Goal: Task Accomplishment & Management: Manage account settings

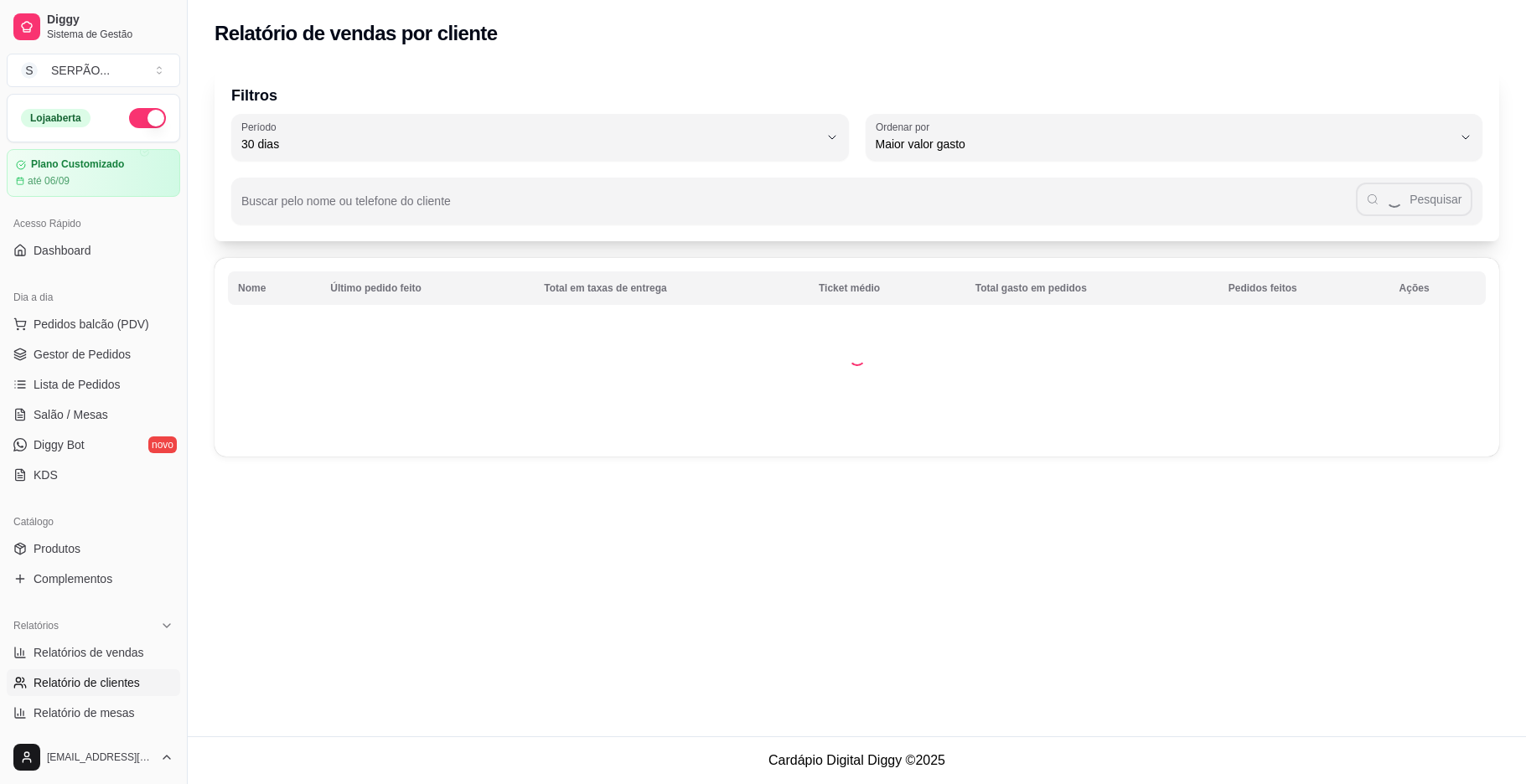
select select "30"
select select "HIGHEST_TOTAL_SPENT_WITH_ORDERS"
click at [88, 344] on link "Gestor de Pedidos" at bounding box center [93, 354] width 173 height 27
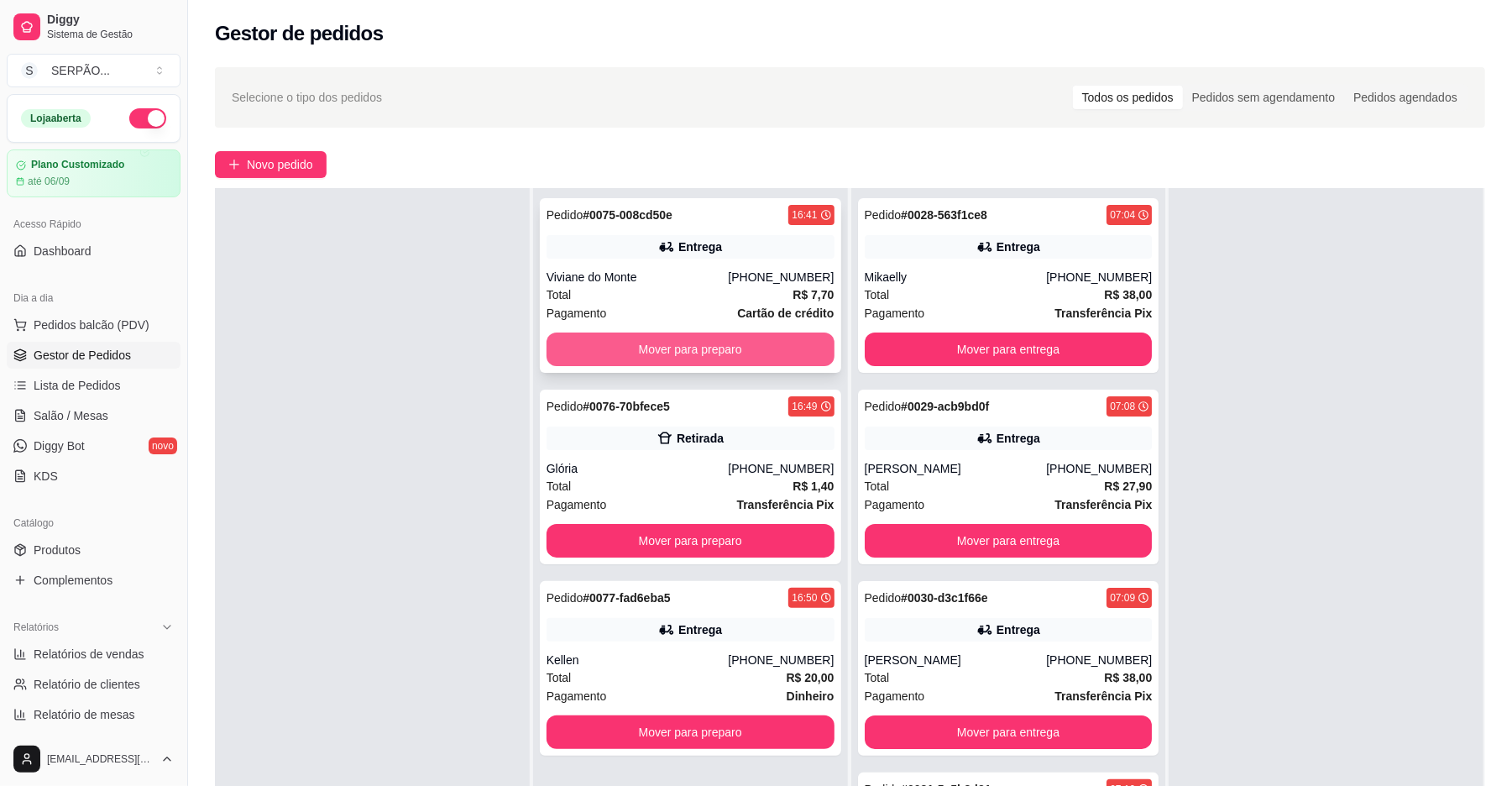
click at [683, 347] on button "Mover para preparo" at bounding box center [691, 349] width 288 height 34
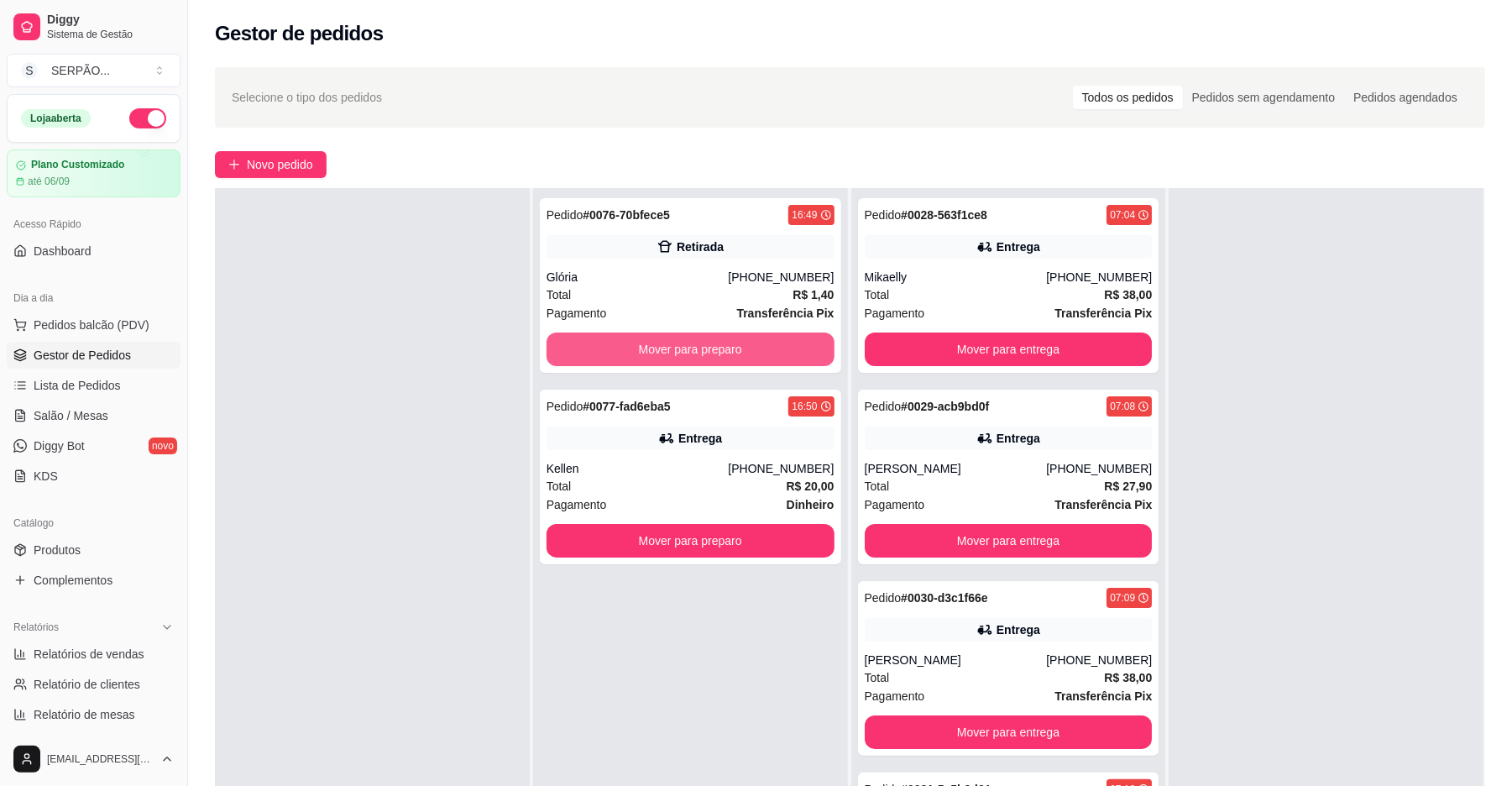
click at [683, 346] on button "Mover para preparo" at bounding box center [691, 349] width 288 height 34
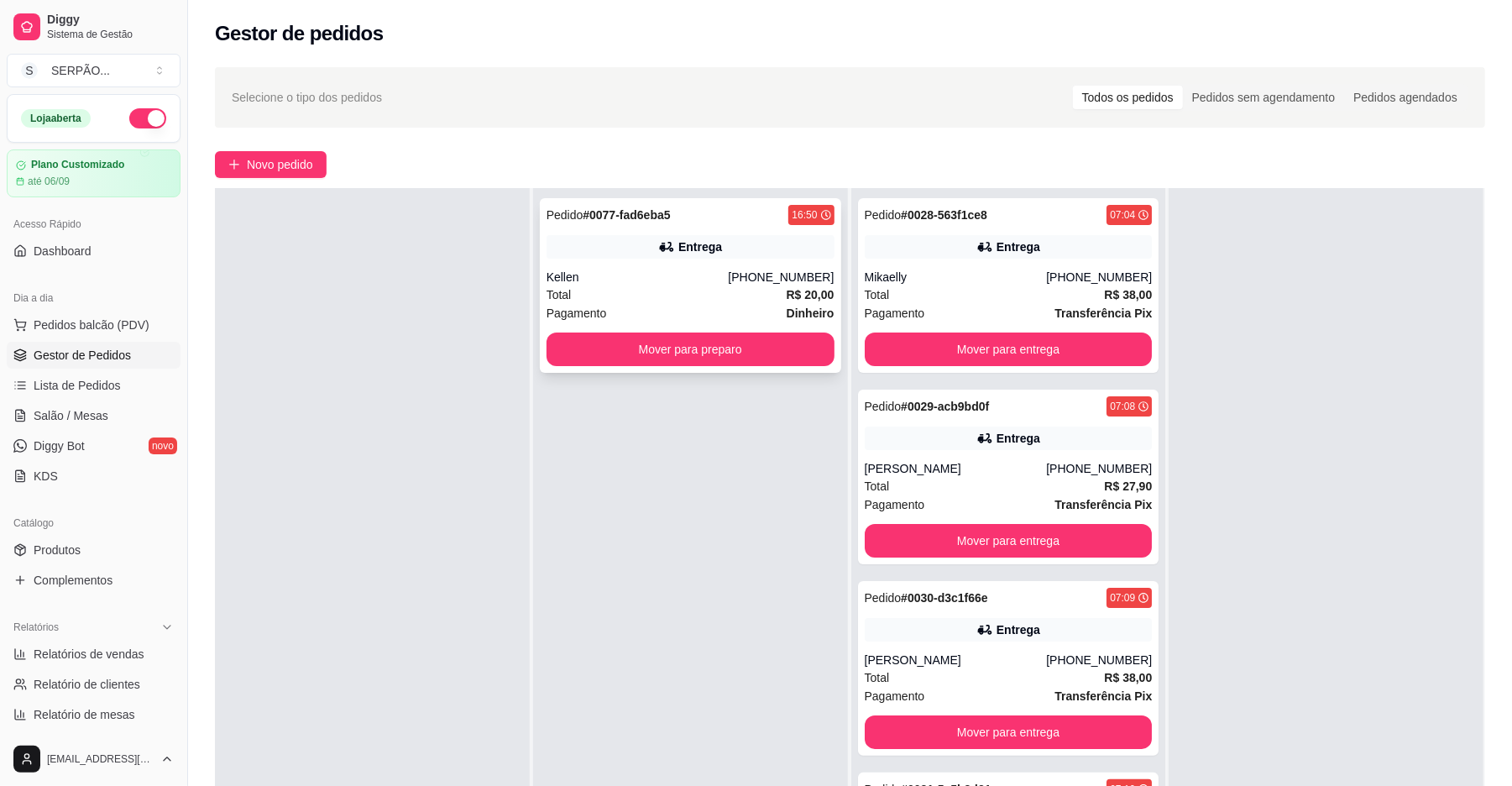
click at [679, 269] on div "Pedido # 0077-fad6eba5 16:50 Entrega Kellen [PHONE_NUMBER] Total R$ 20,00 Pagam…" at bounding box center [691, 285] width 302 height 175
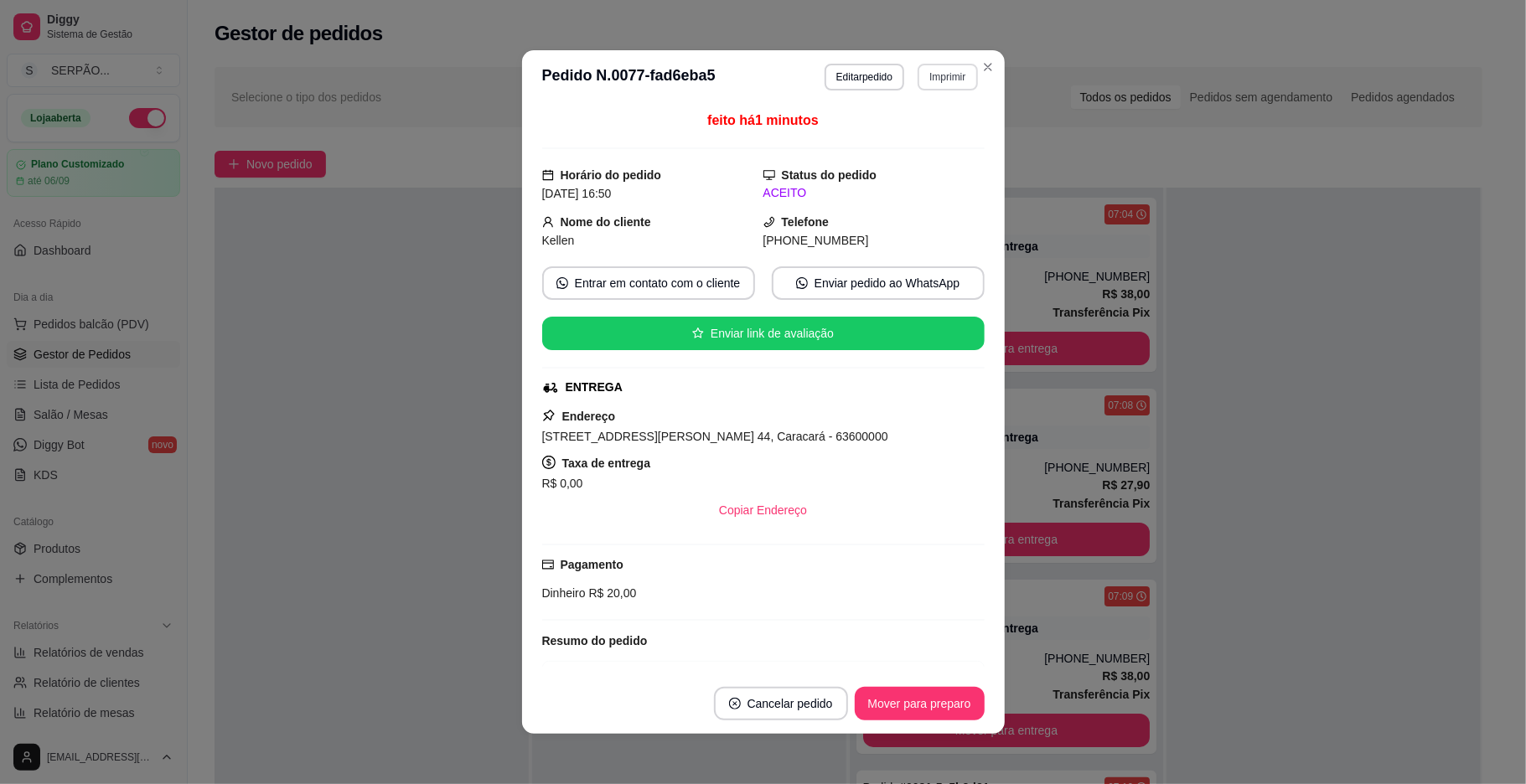
click at [935, 77] on button "Imprimir" at bounding box center [947, 77] width 59 height 27
click at [896, 136] on button "IMPRESSORA" at bounding box center [901, 136] width 122 height 27
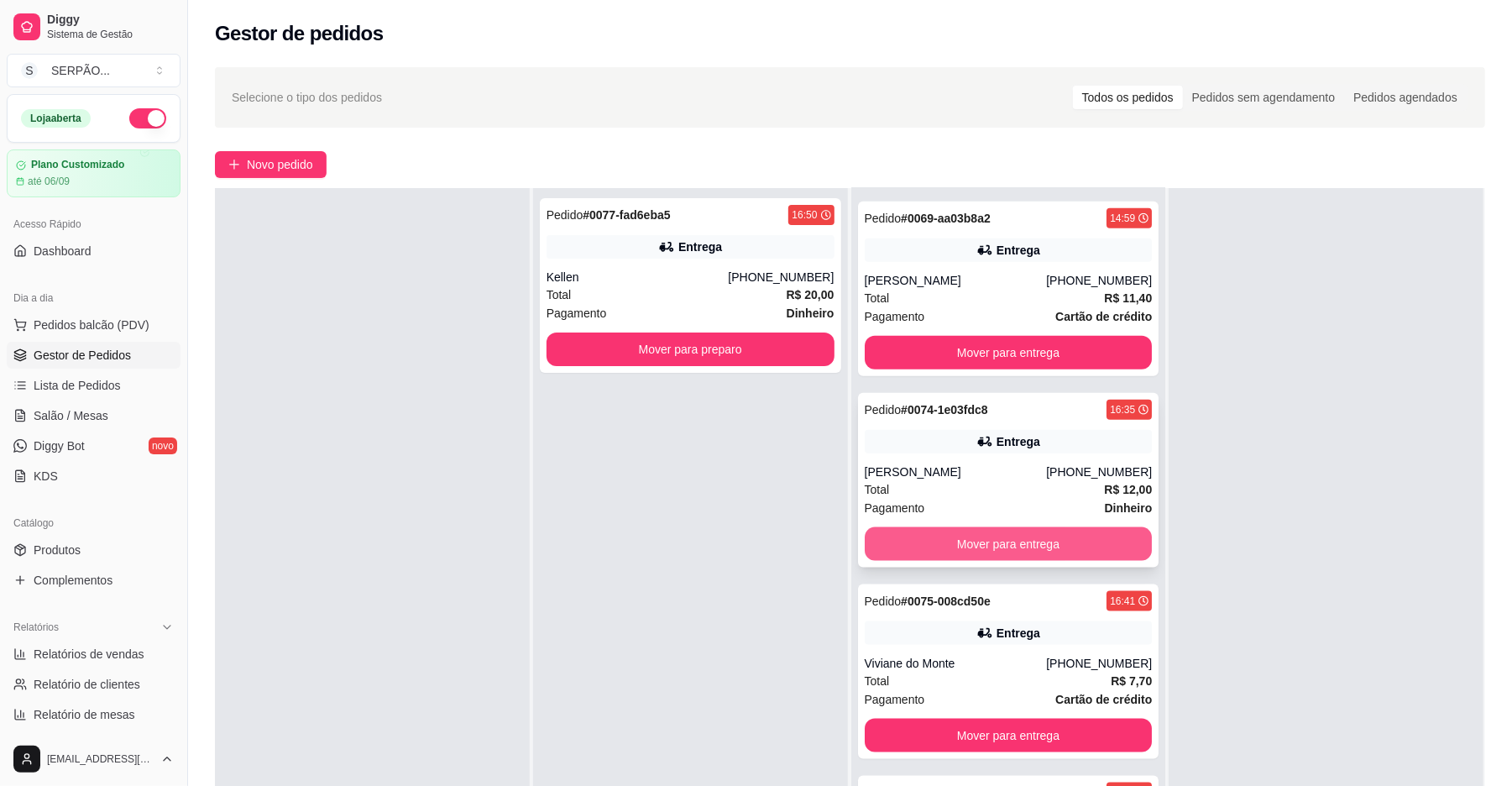
scroll to position [256, 0]
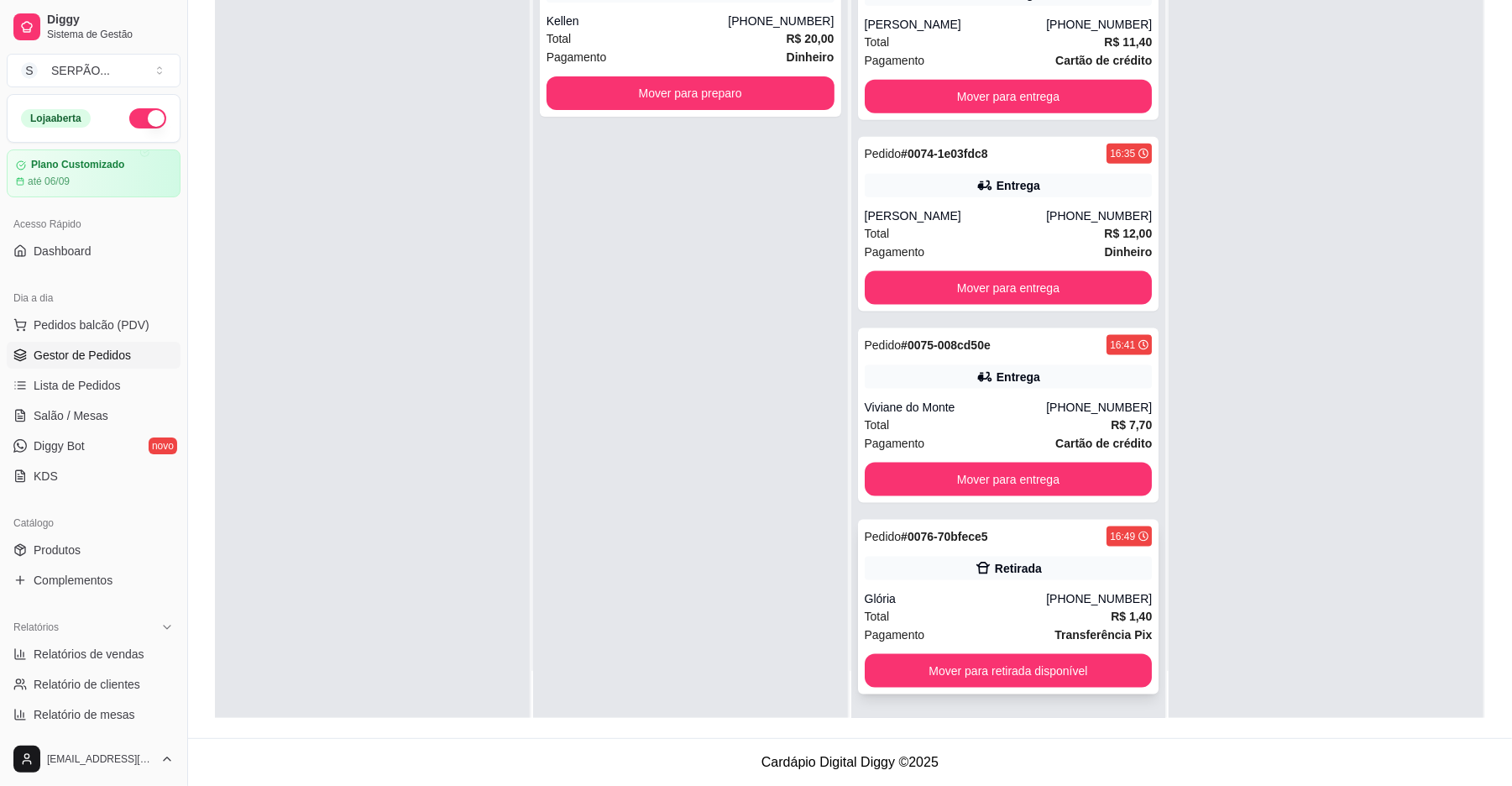
click at [967, 592] on div "Glória" at bounding box center [956, 599] width 182 height 16
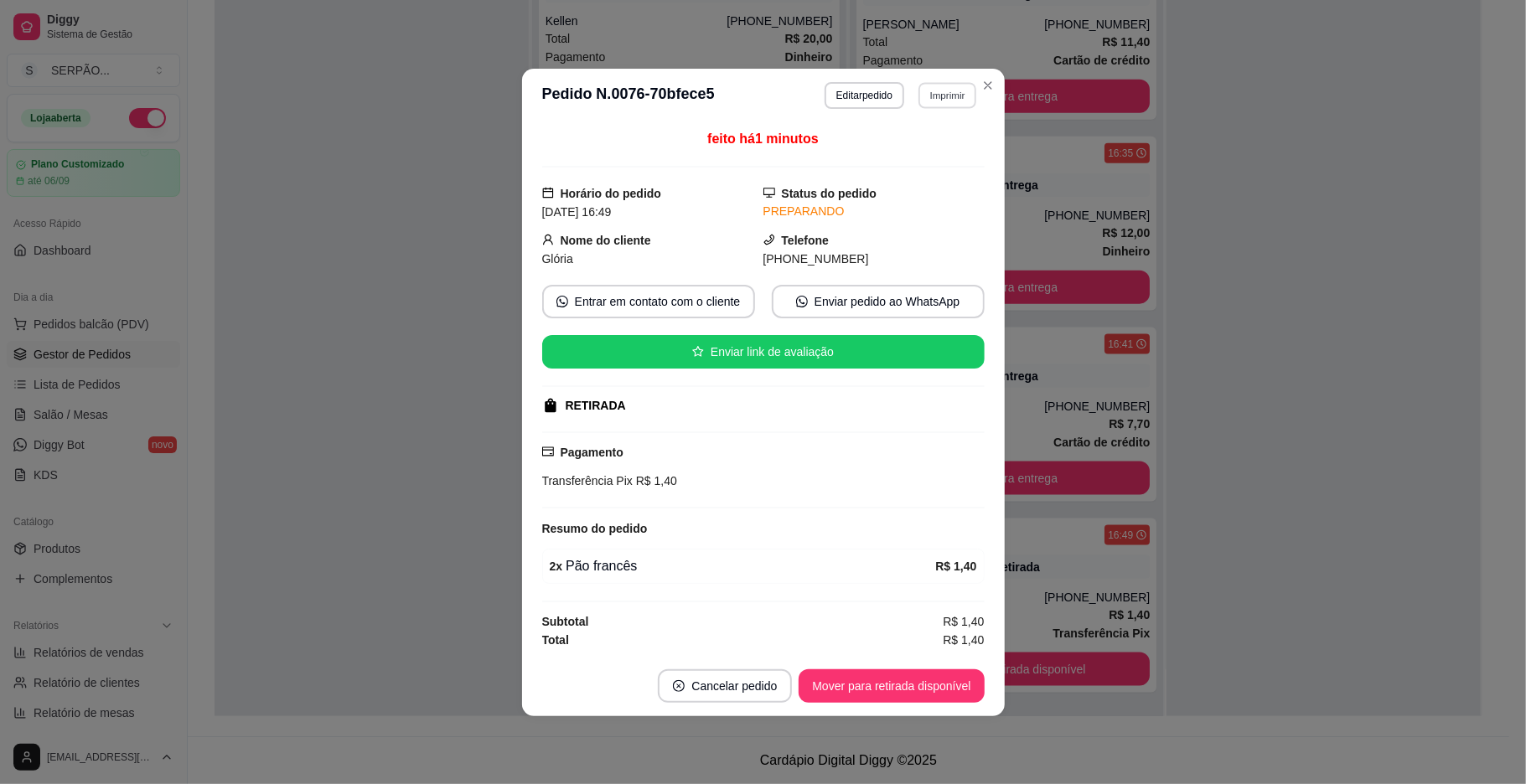
click at [940, 91] on button "Imprimir" at bounding box center [948, 95] width 58 height 26
click at [894, 148] on button "IMPRESSORA" at bounding box center [909, 152] width 117 height 26
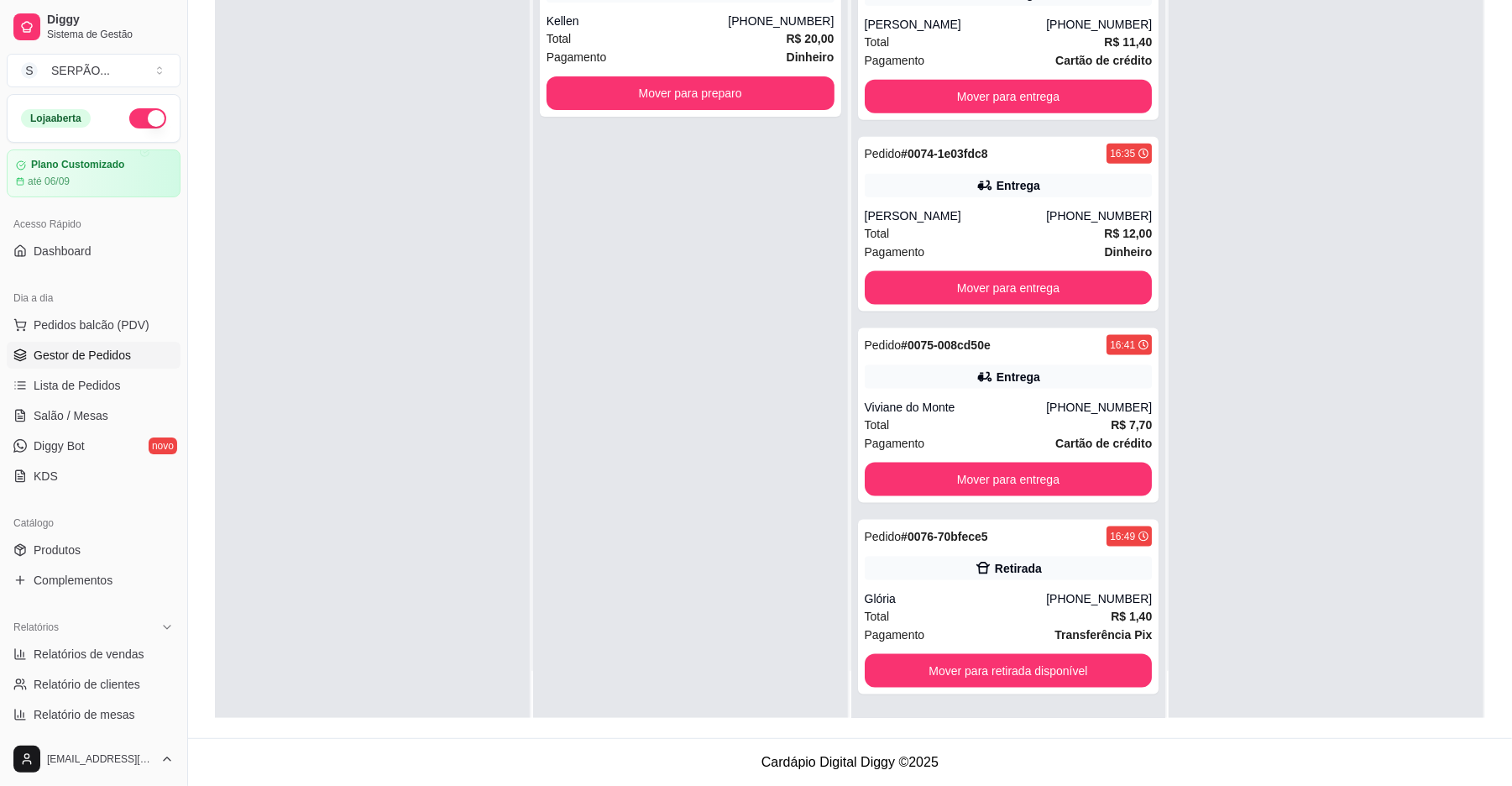
scroll to position [423, 0]
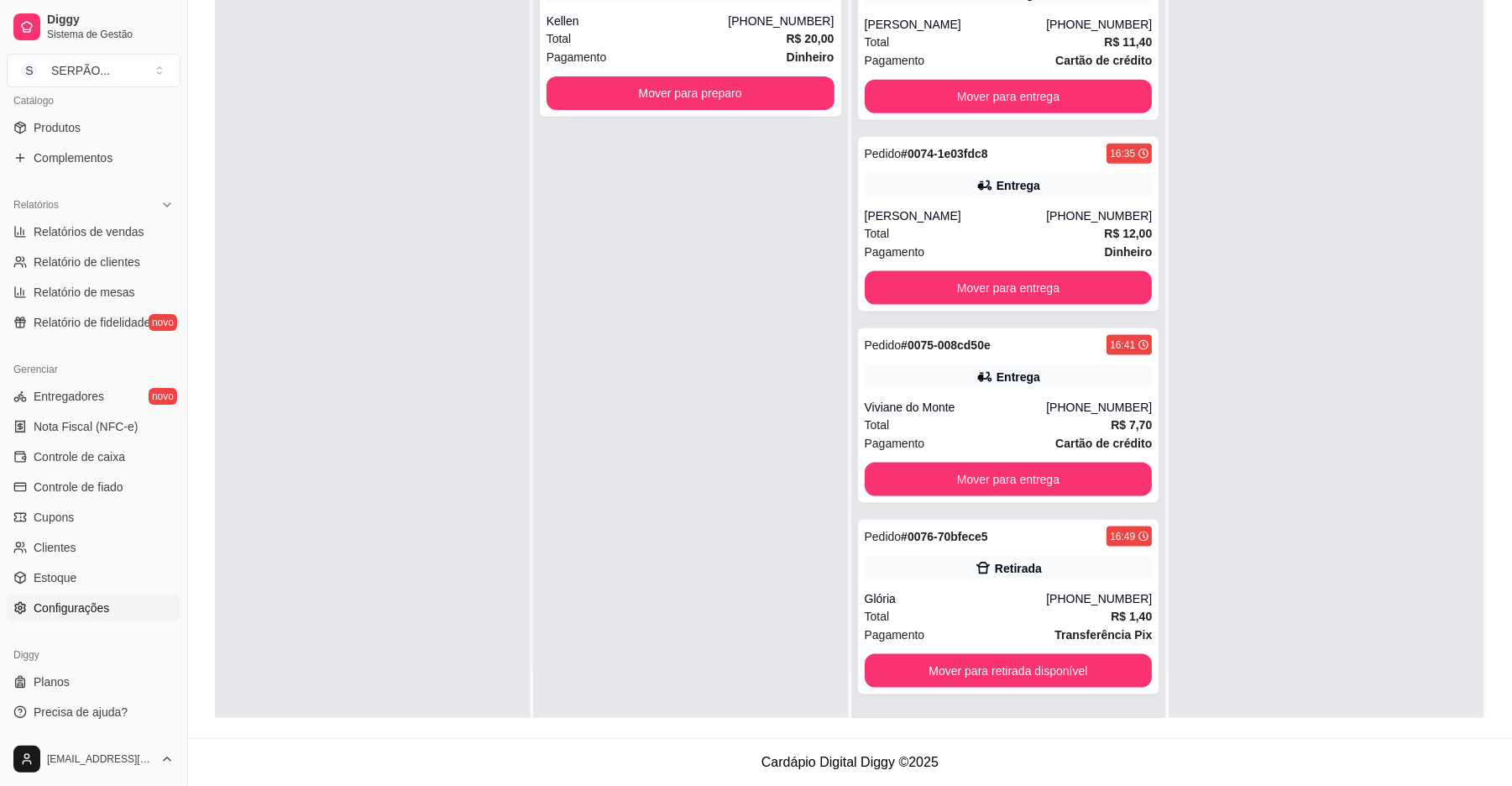
click at [85, 613] on span "Configurações" at bounding box center [72, 607] width 76 height 16
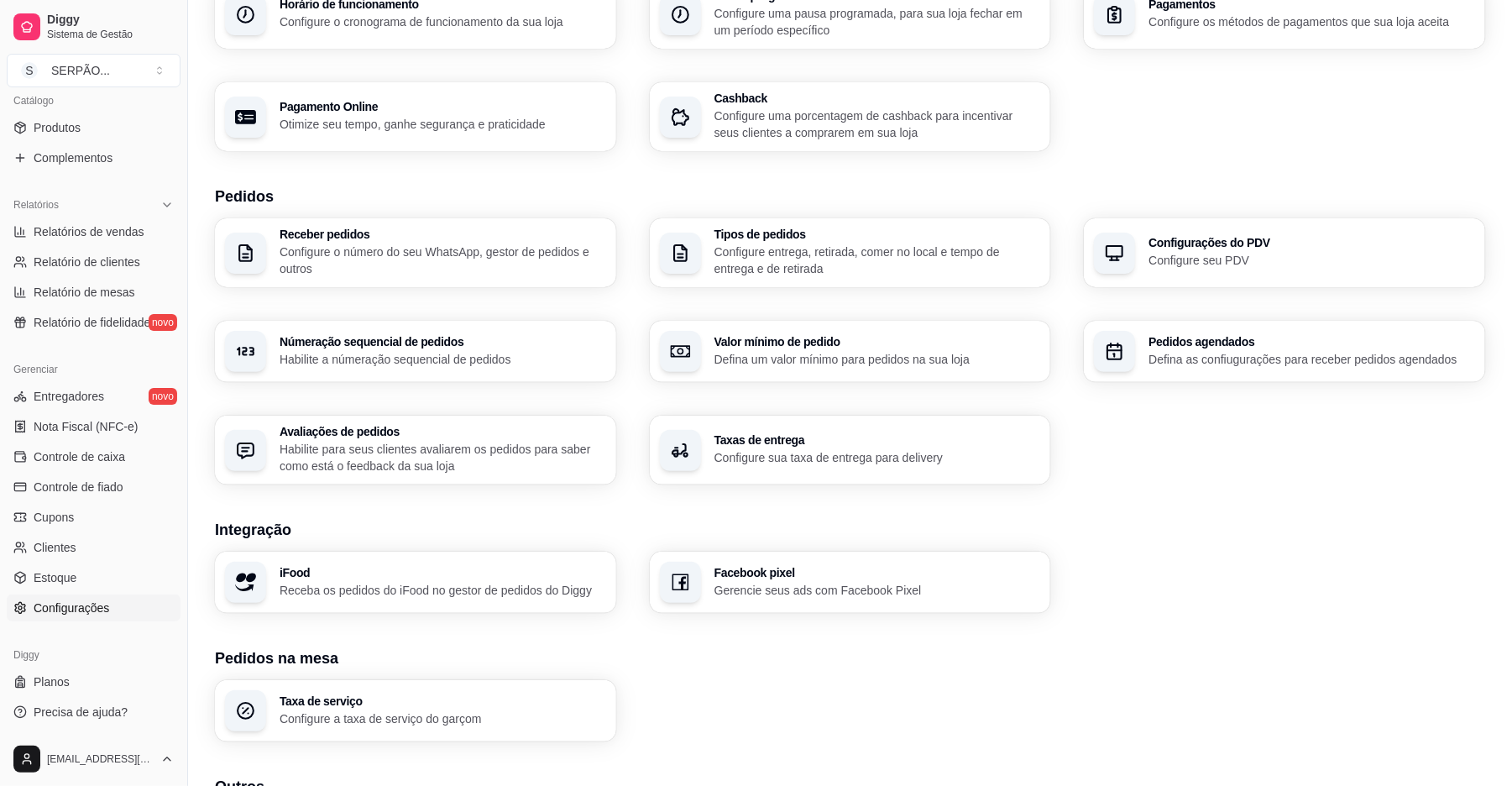
scroll to position [391, 0]
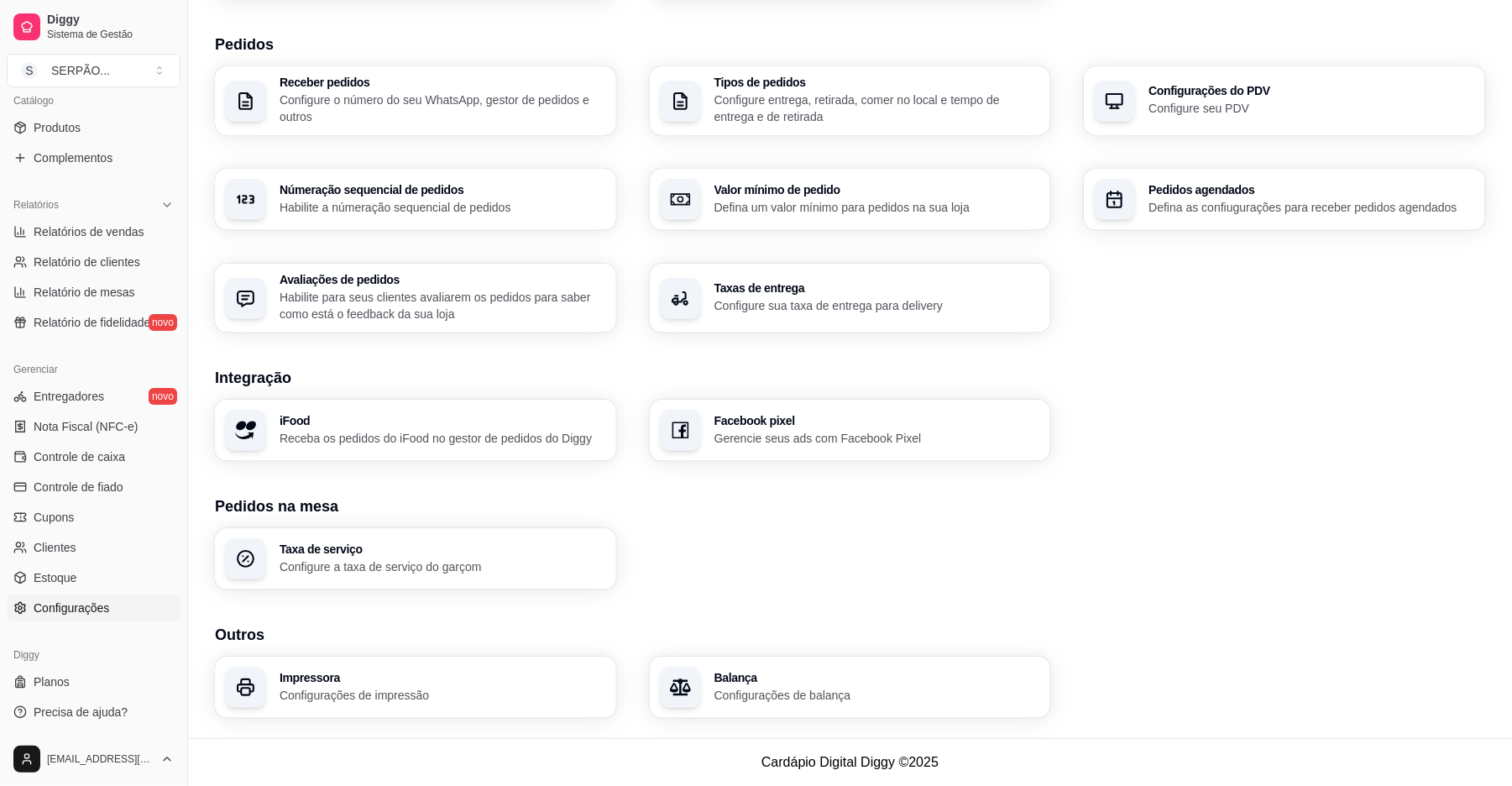
click at [329, 677] on h3 "Impressora" at bounding box center [442, 678] width 327 height 12
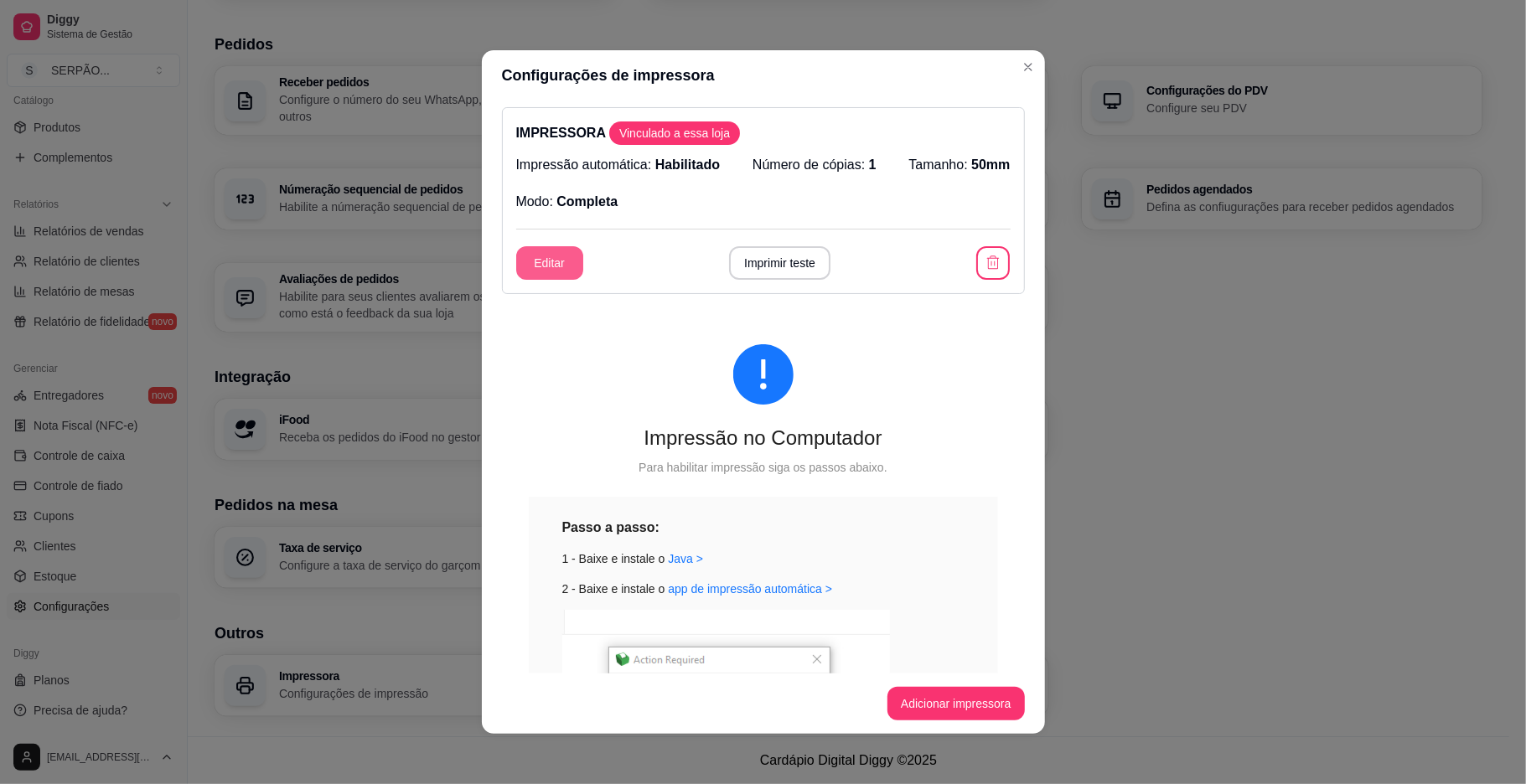
click at [528, 261] on button "Editar" at bounding box center [549, 263] width 67 height 34
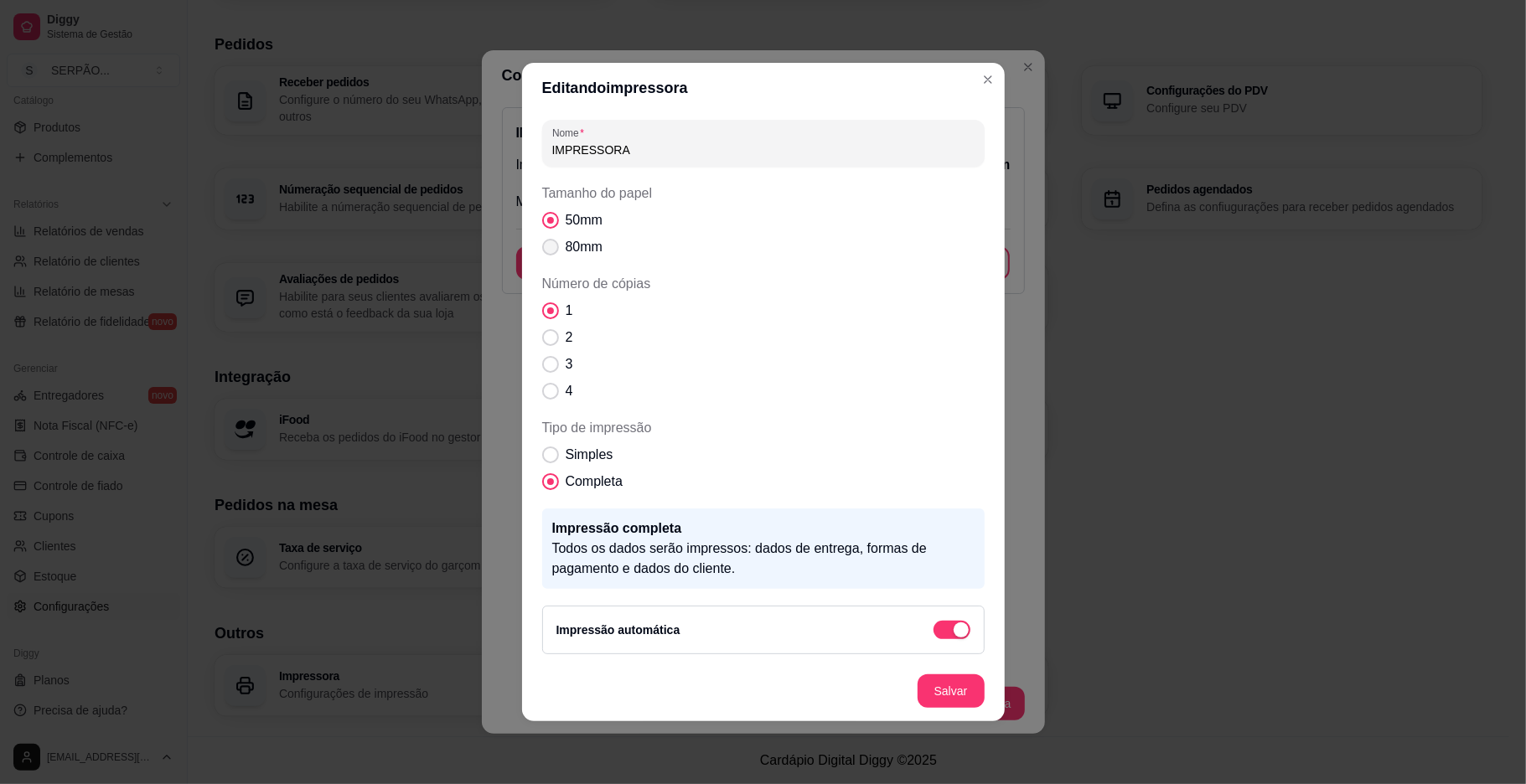
click at [546, 239] on span "Tamanho do papel" at bounding box center [550, 247] width 16 height 16
click at [546, 251] on input "80mm" at bounding box center [546, 256] width 11 height 11
radio input "true"
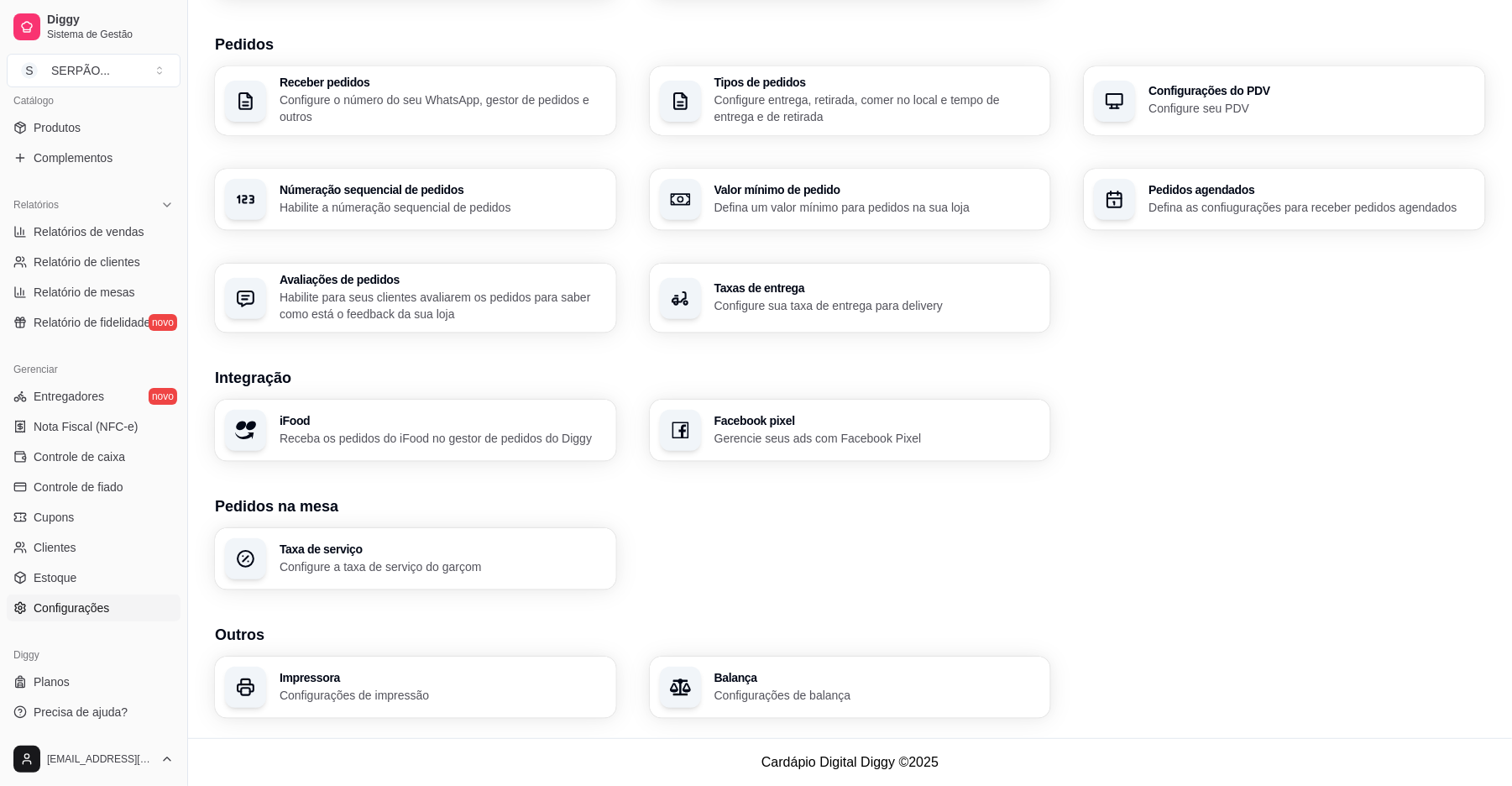
click at [1146, 616] on div "Loja Informações da loja Principais informações da sua loja como endereço, nome…" at bounding box center [851, 205] width 1271 height 1027
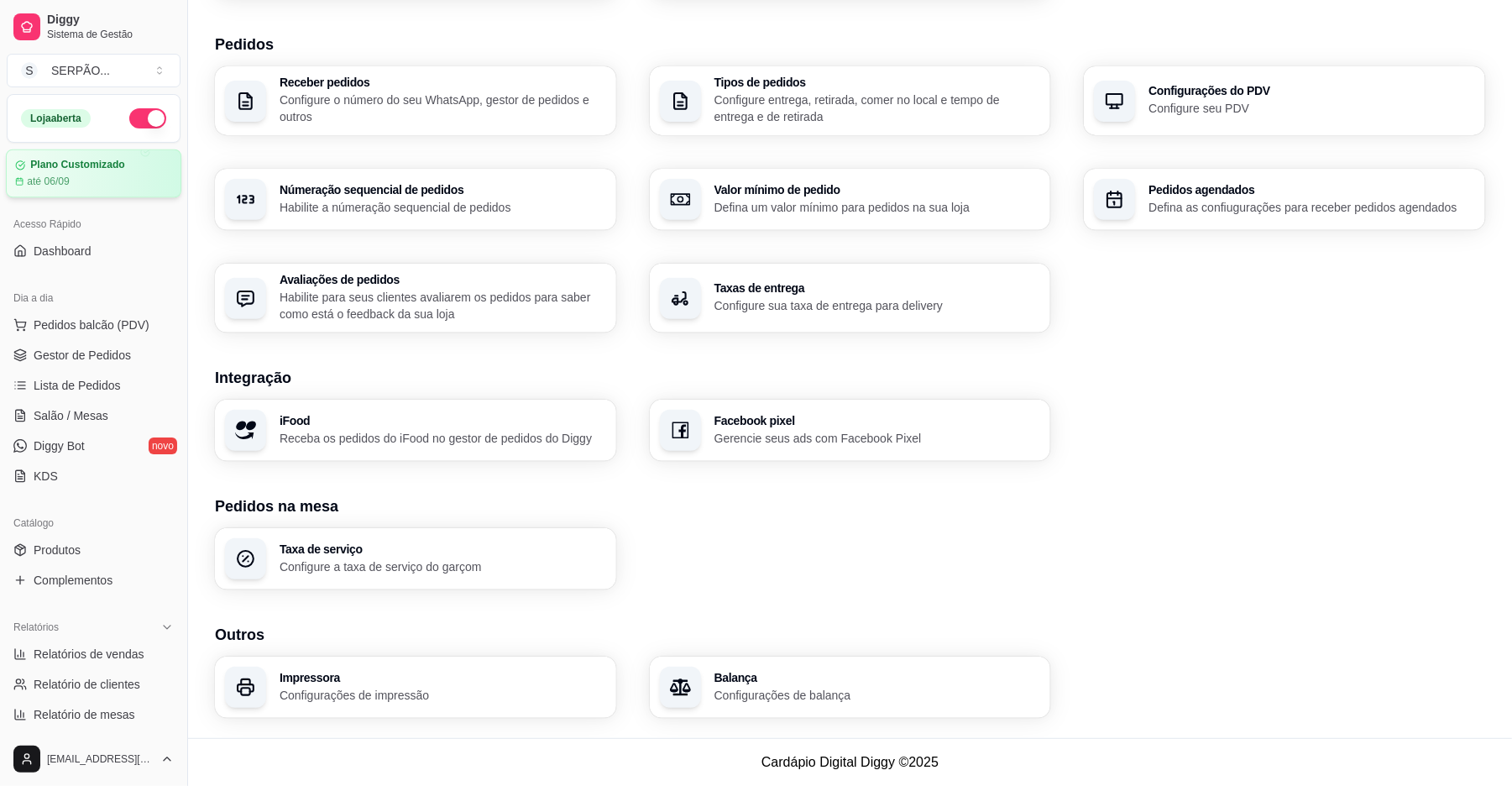
scroll to position [278, 0]
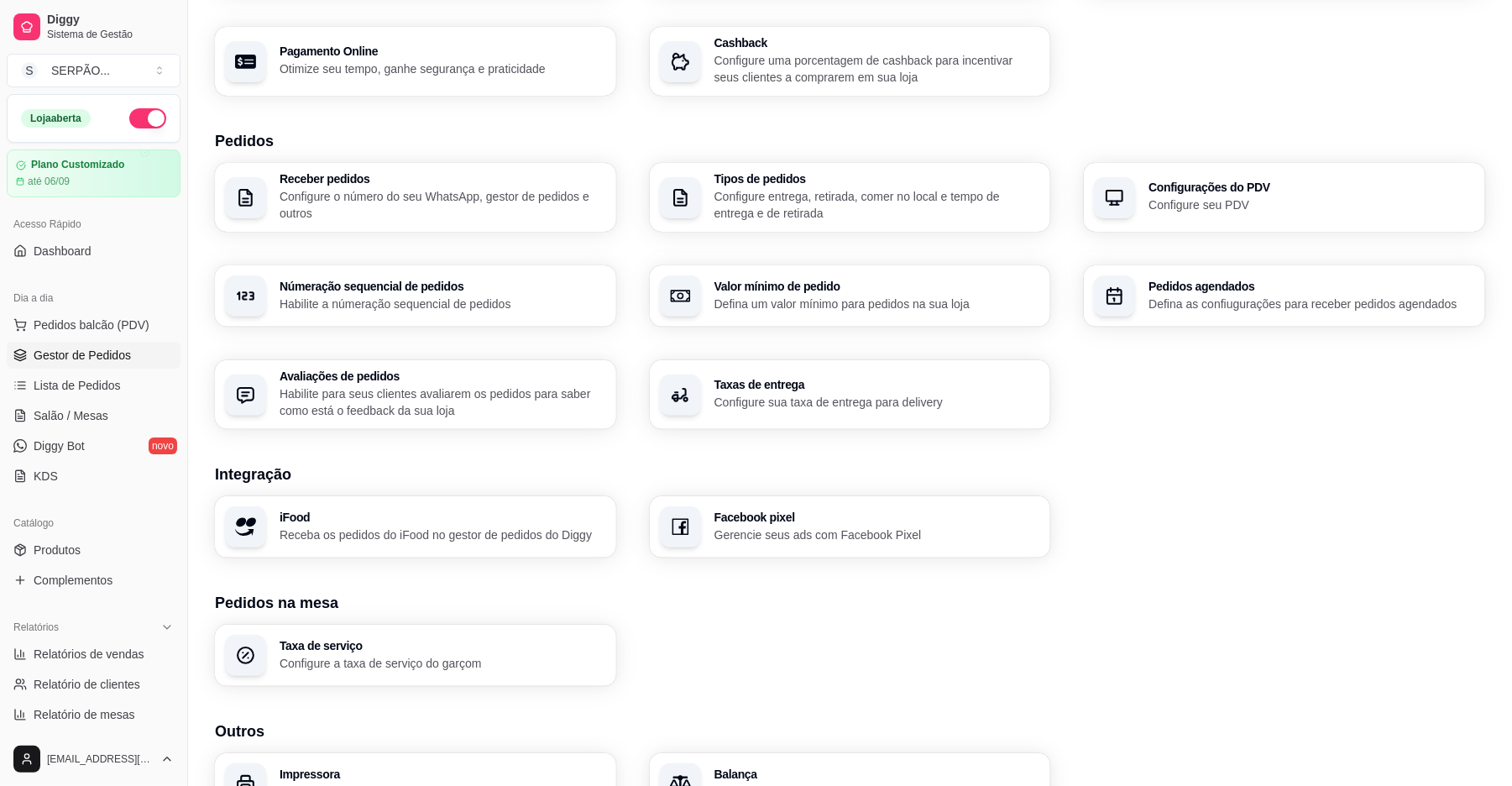
click at [62, 369] on link "Gestor de Pedidos" at bounding box center [93, 355] width 174 height 27
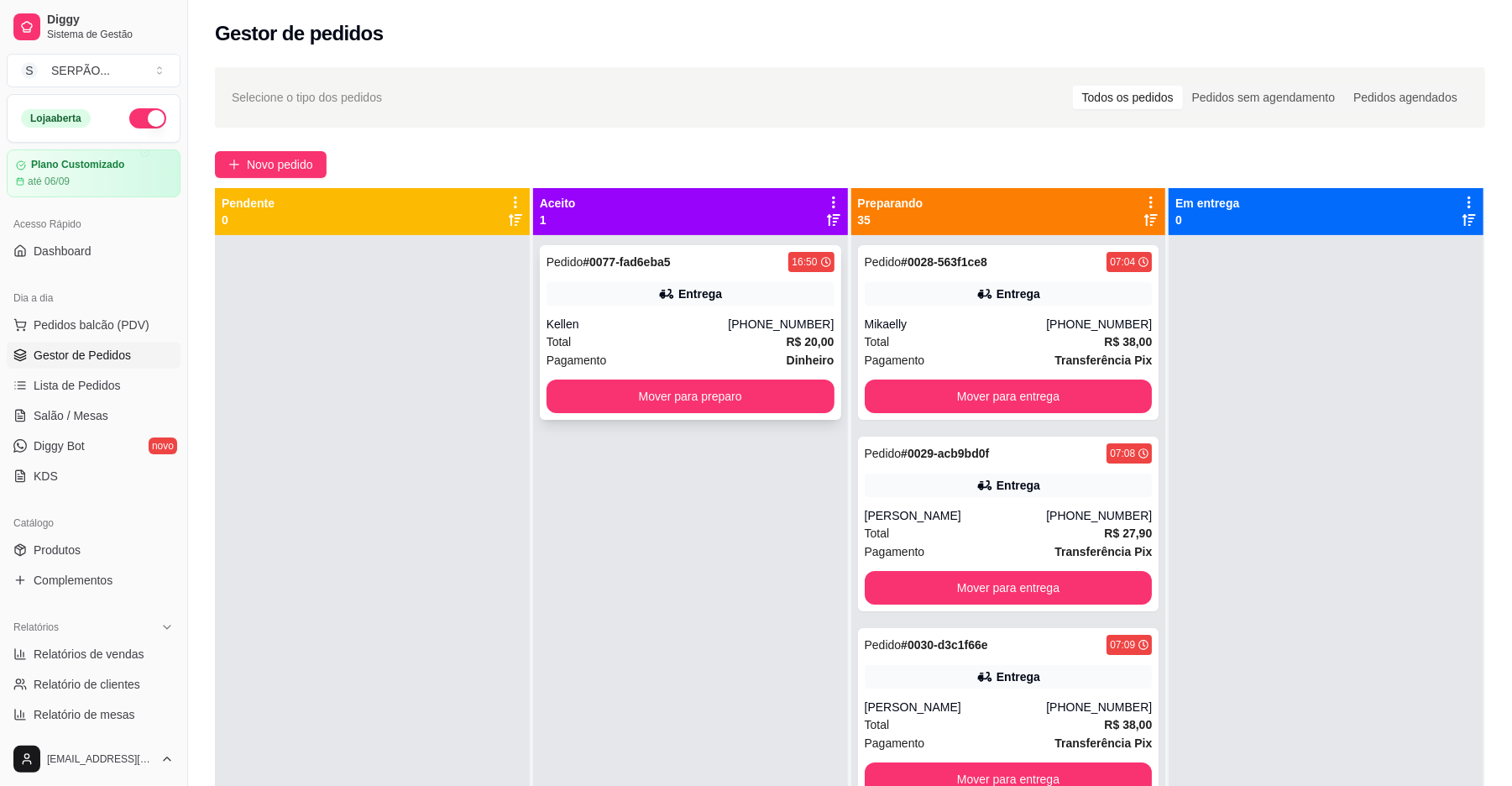
click at [690, 334] on div "Total R$ 20,00" at bounding box center [691, 342] width 288 height 18
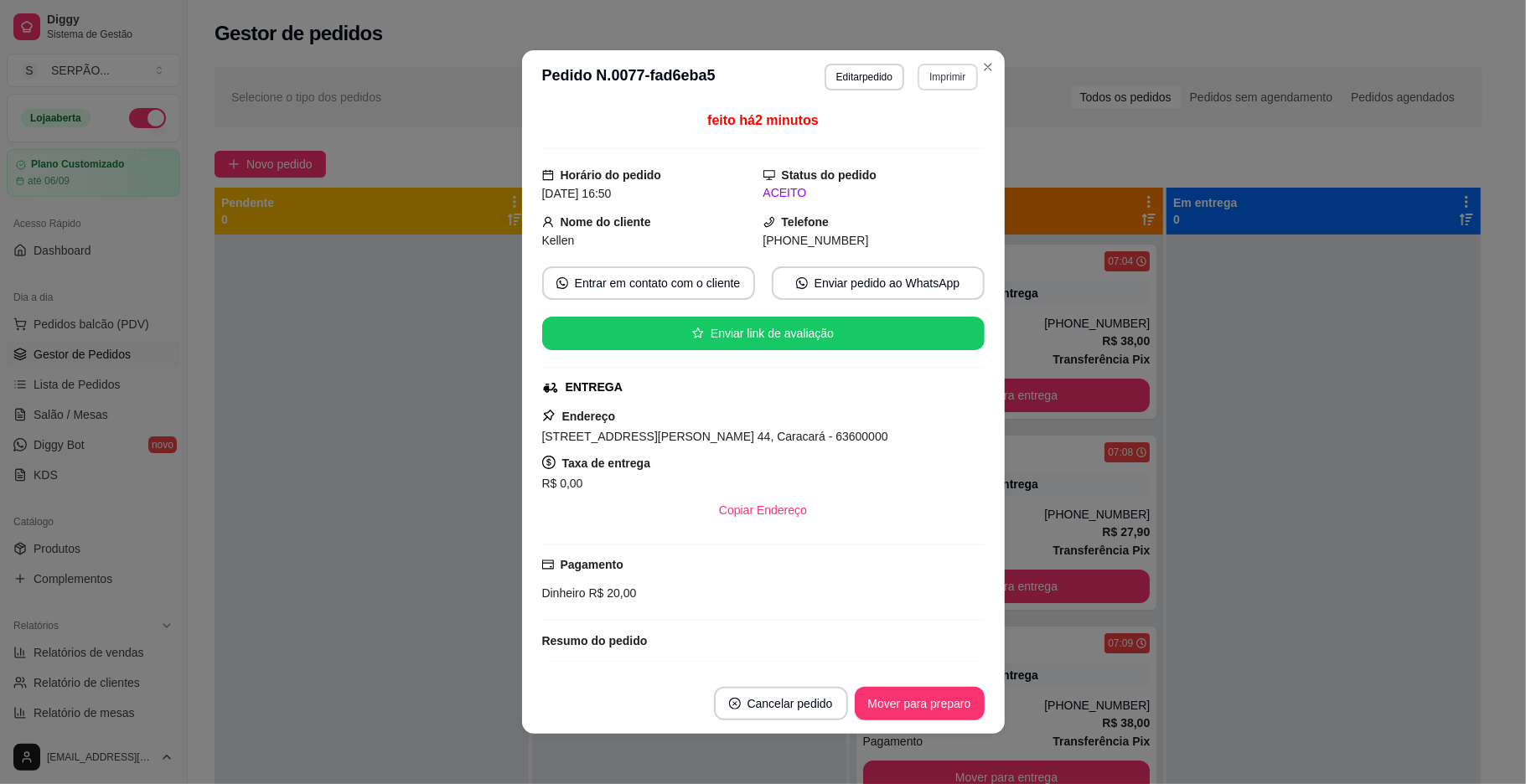
click at [944, 78] on button "Imprimir" at bounding box center [947, 77] width 59 height 27
click at [902, 128] on button "IMPRESSORA" at bounding box center [900, 135] width 117 height 26
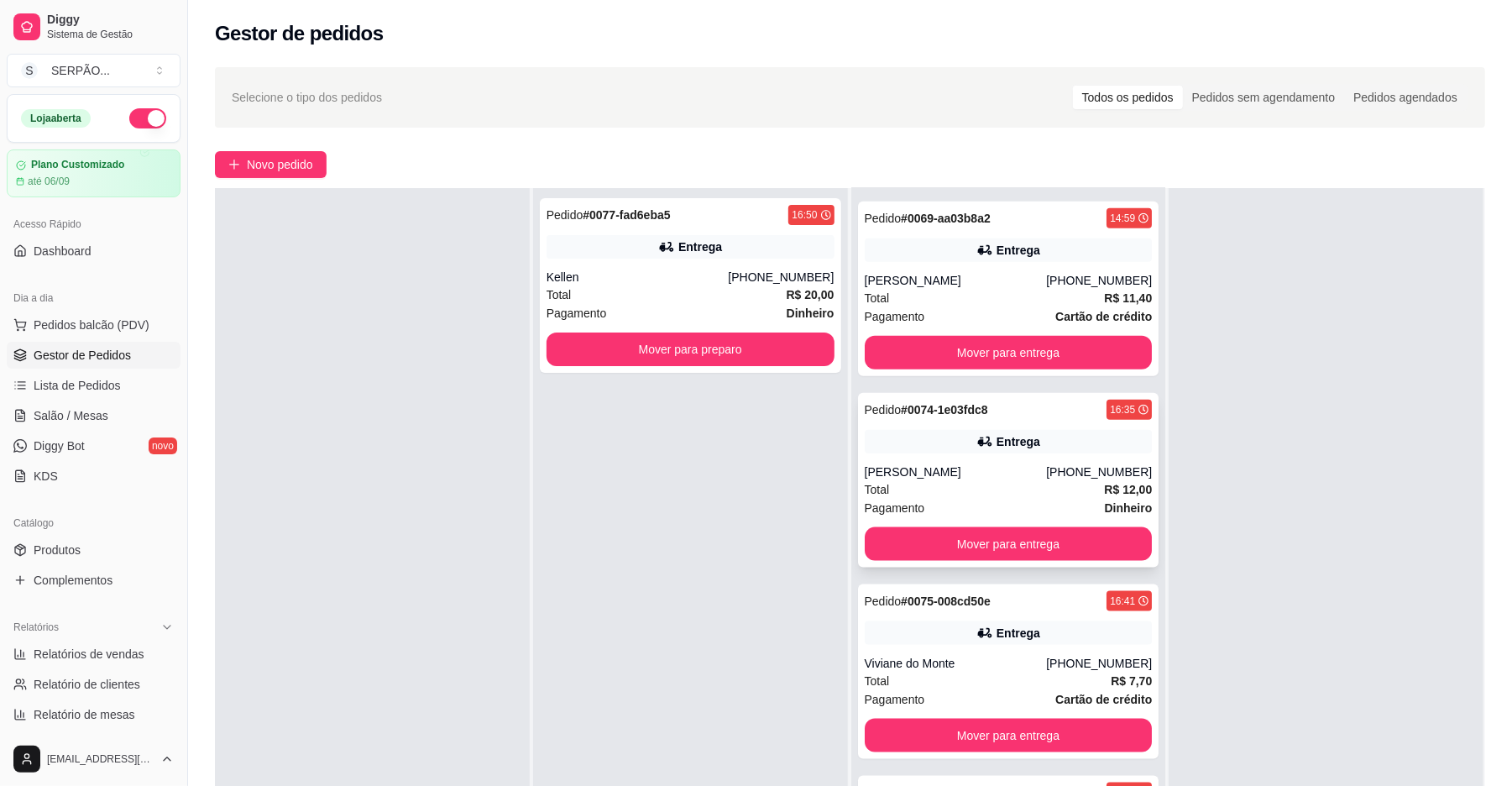
scroll to position [256, 0]
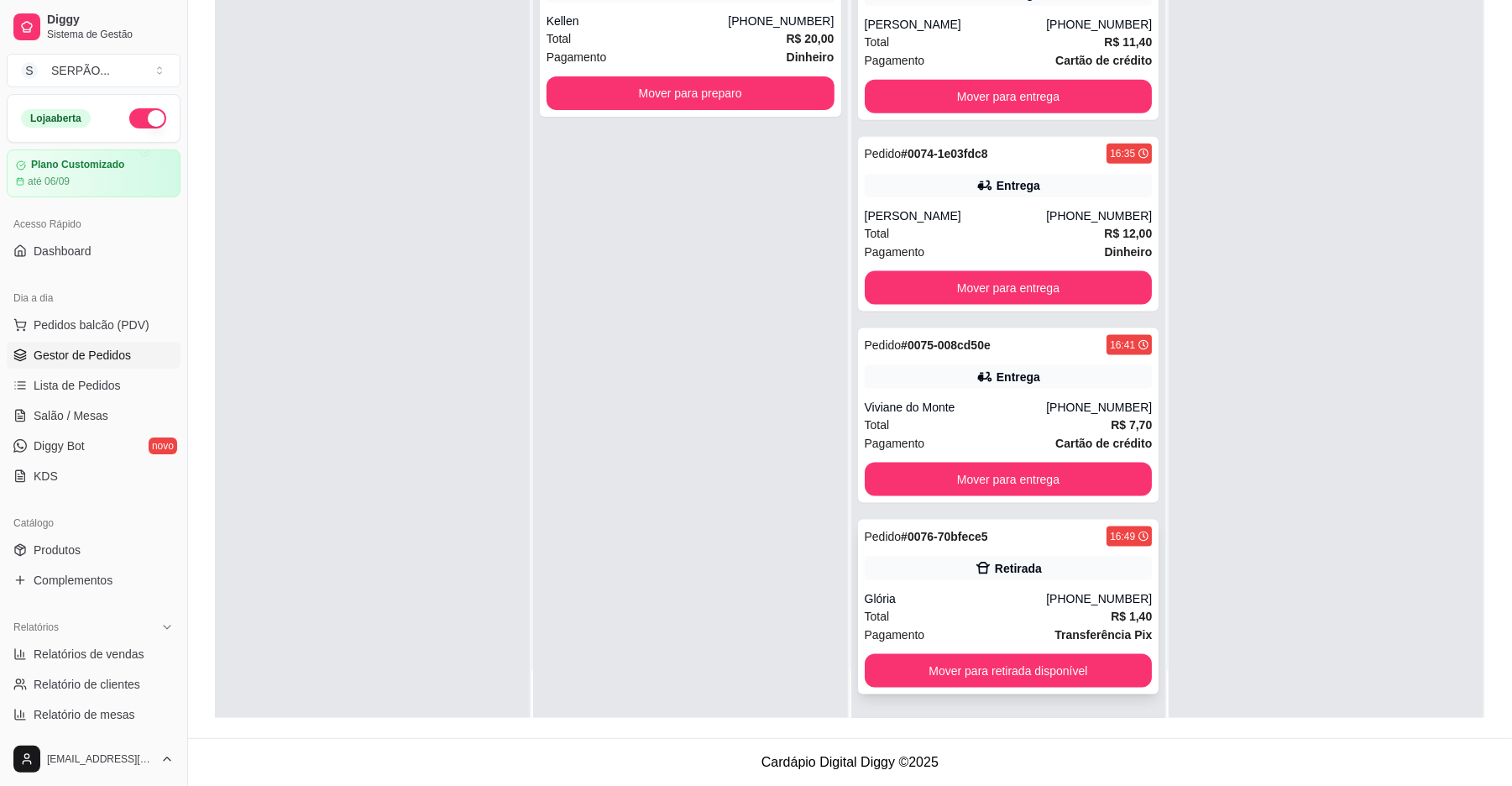
click at [1001, 585] on div "Pedido # 0076-70bfece5 16:49 Retirada Glória [PHONE_NUMBER] Total R$ 1,40 Pagam…" at bounding box center [1009, 607] width 302 height 175
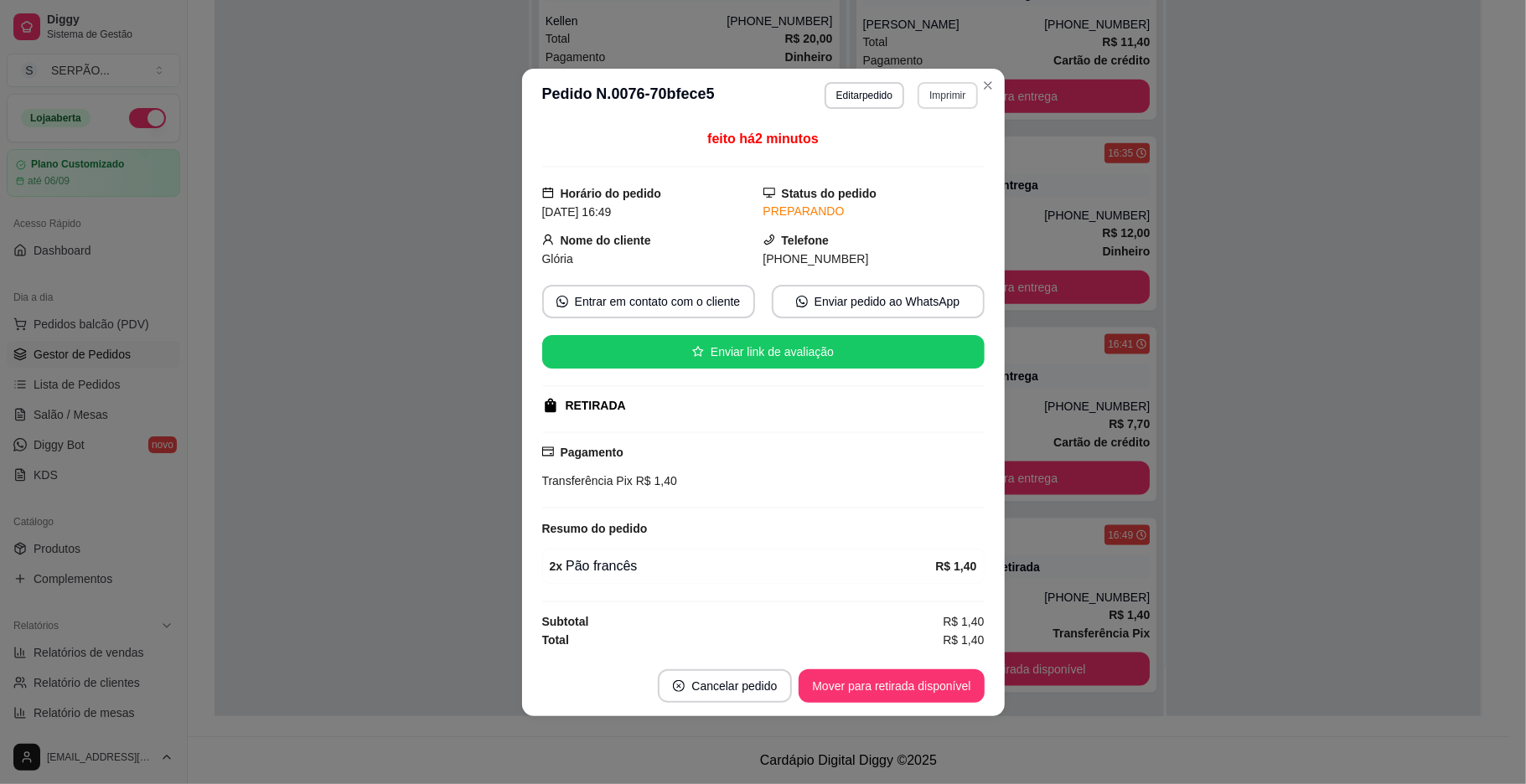
click at [936, 90] on button "Imprimir" at bounding box center [947, 96] width 59 height 27
click at [916, 151] on button "IMPRESSORA" at bounding box center [910, 153] width 122 height 27
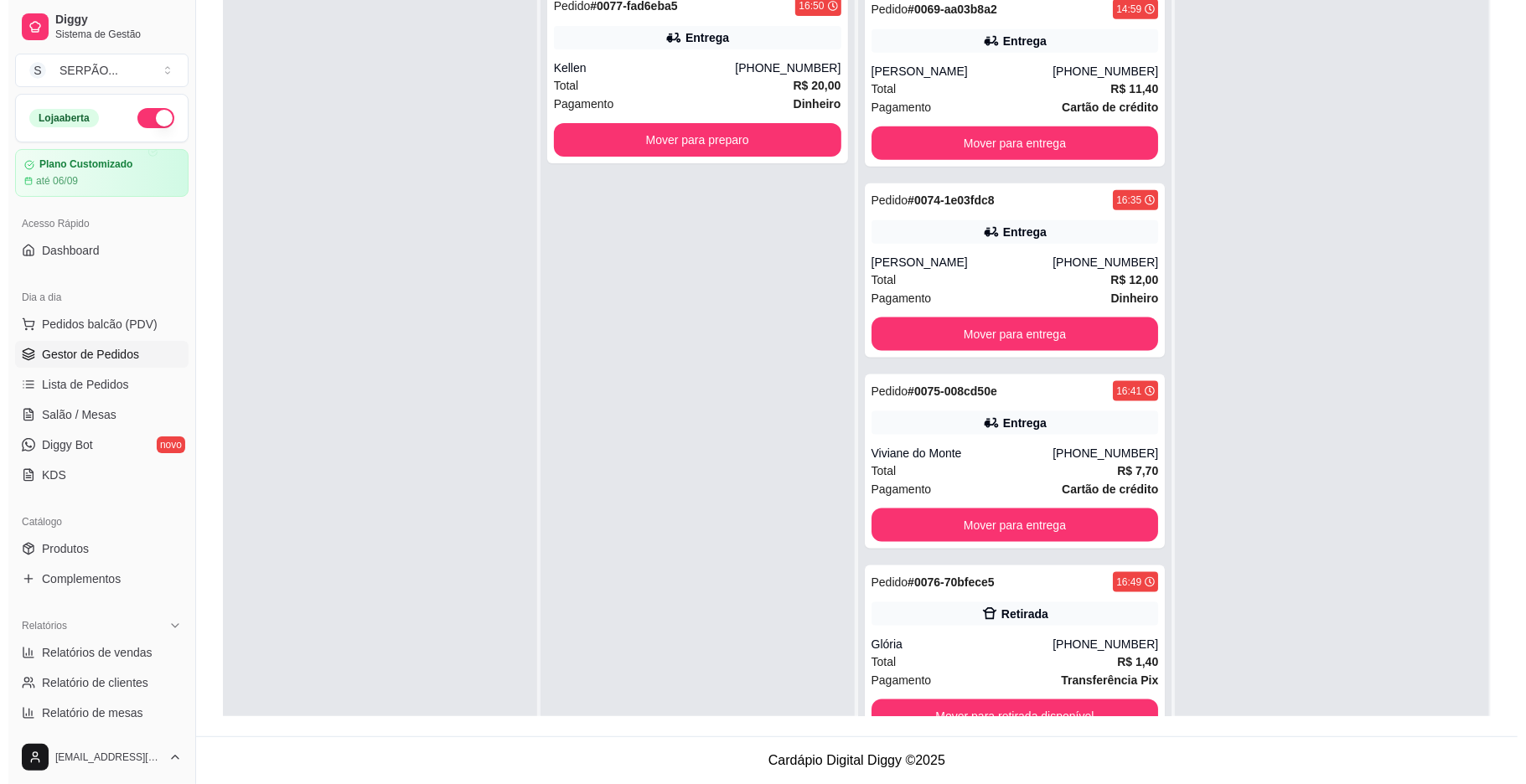
scroll to position [144, 0]
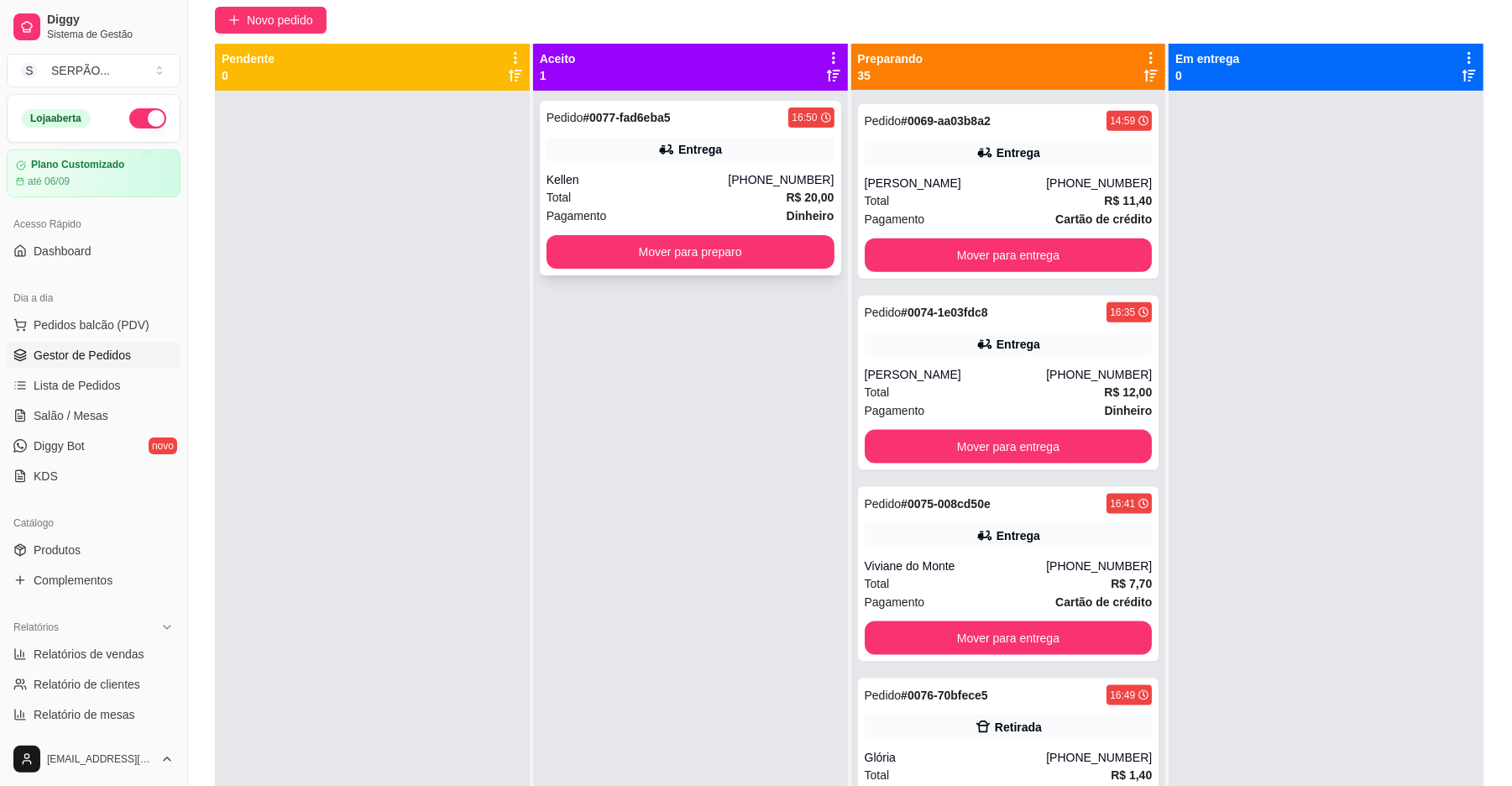
click at [668, 203] on div "Total R$ 20,00" at bounding box center [691, 197] width 288 height 18
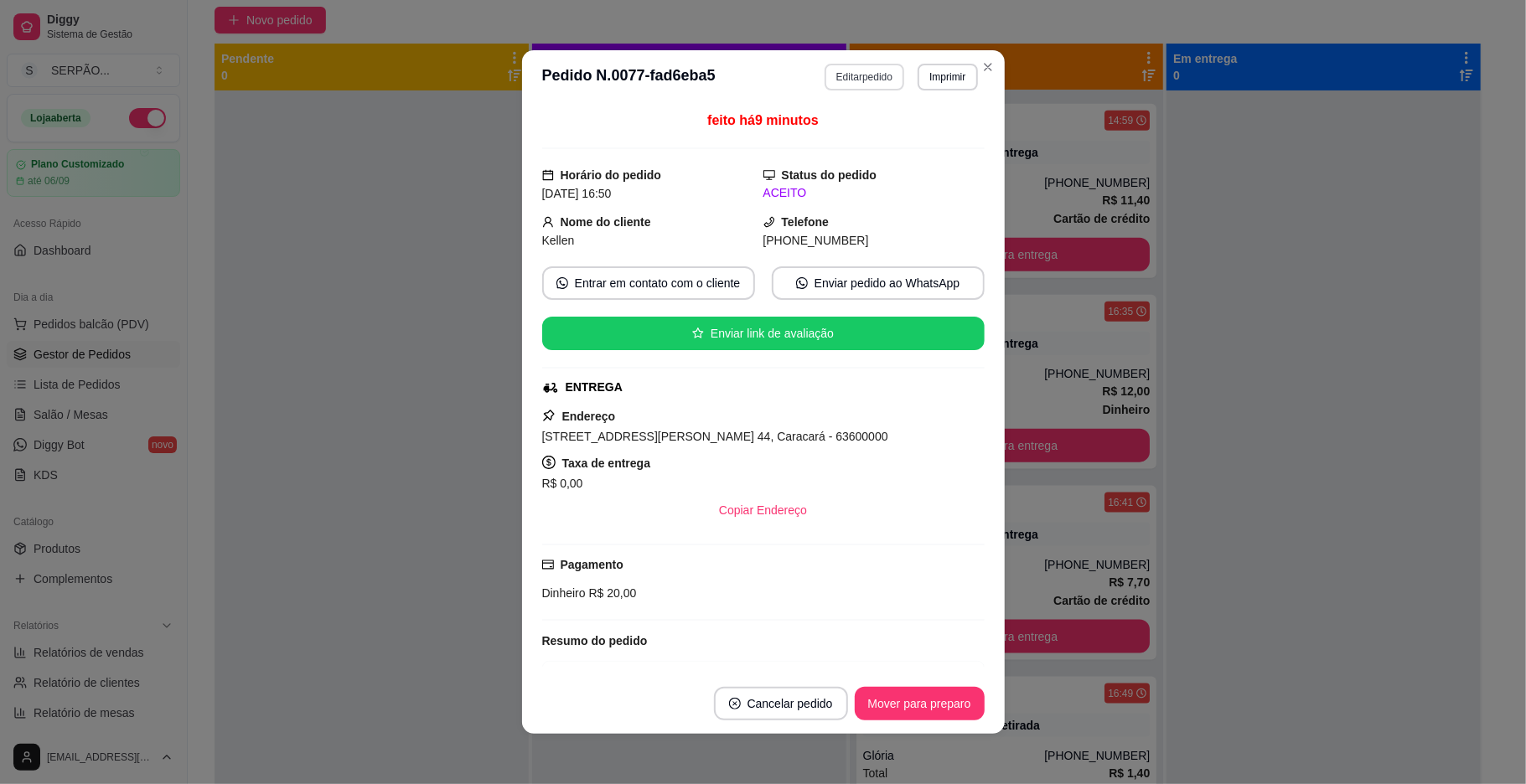
click at [859, 77] on button "Editar pedido" at bounding box center [865, 77] width 79 height 27
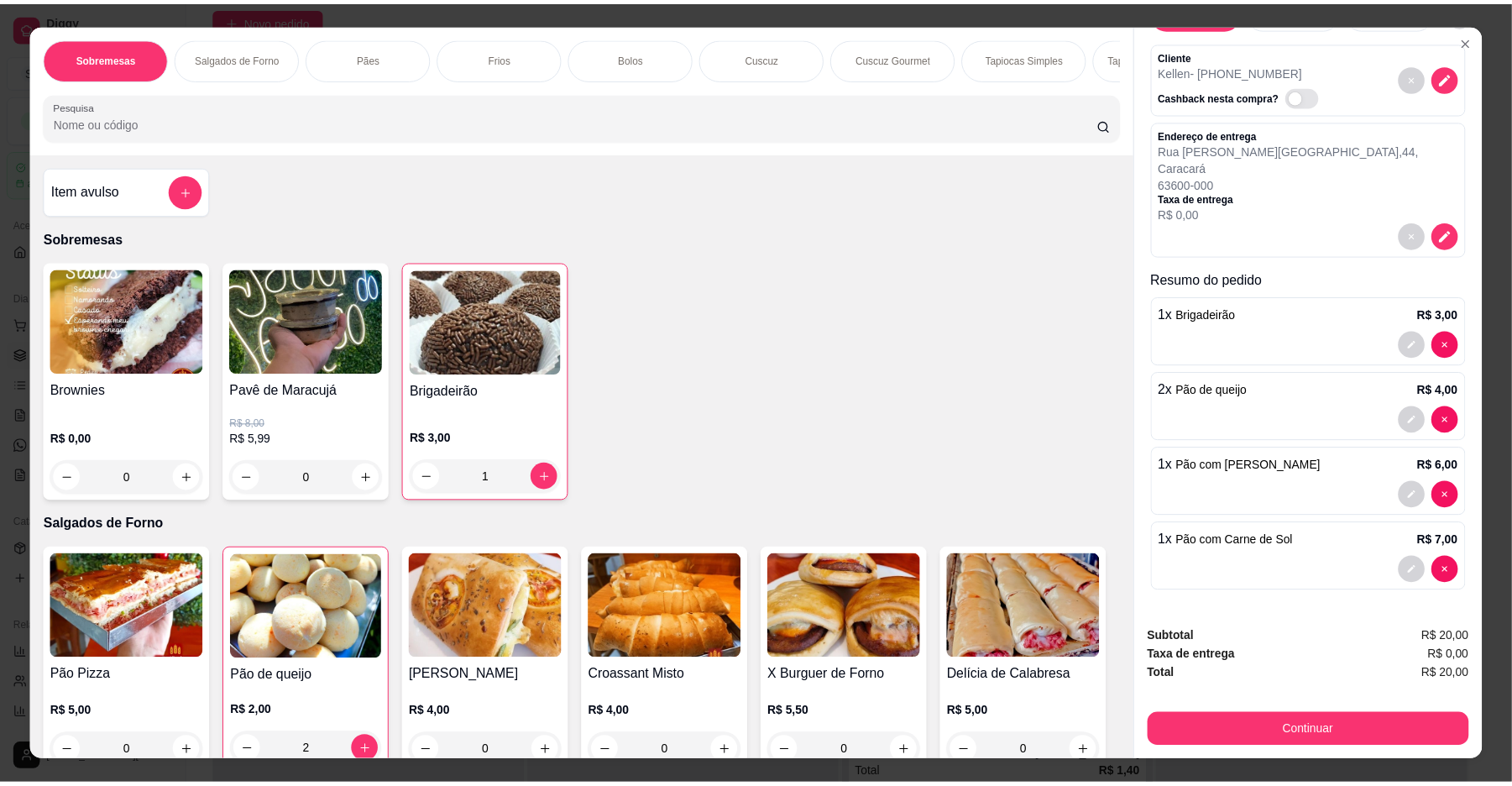
scroll to position [0, 0]
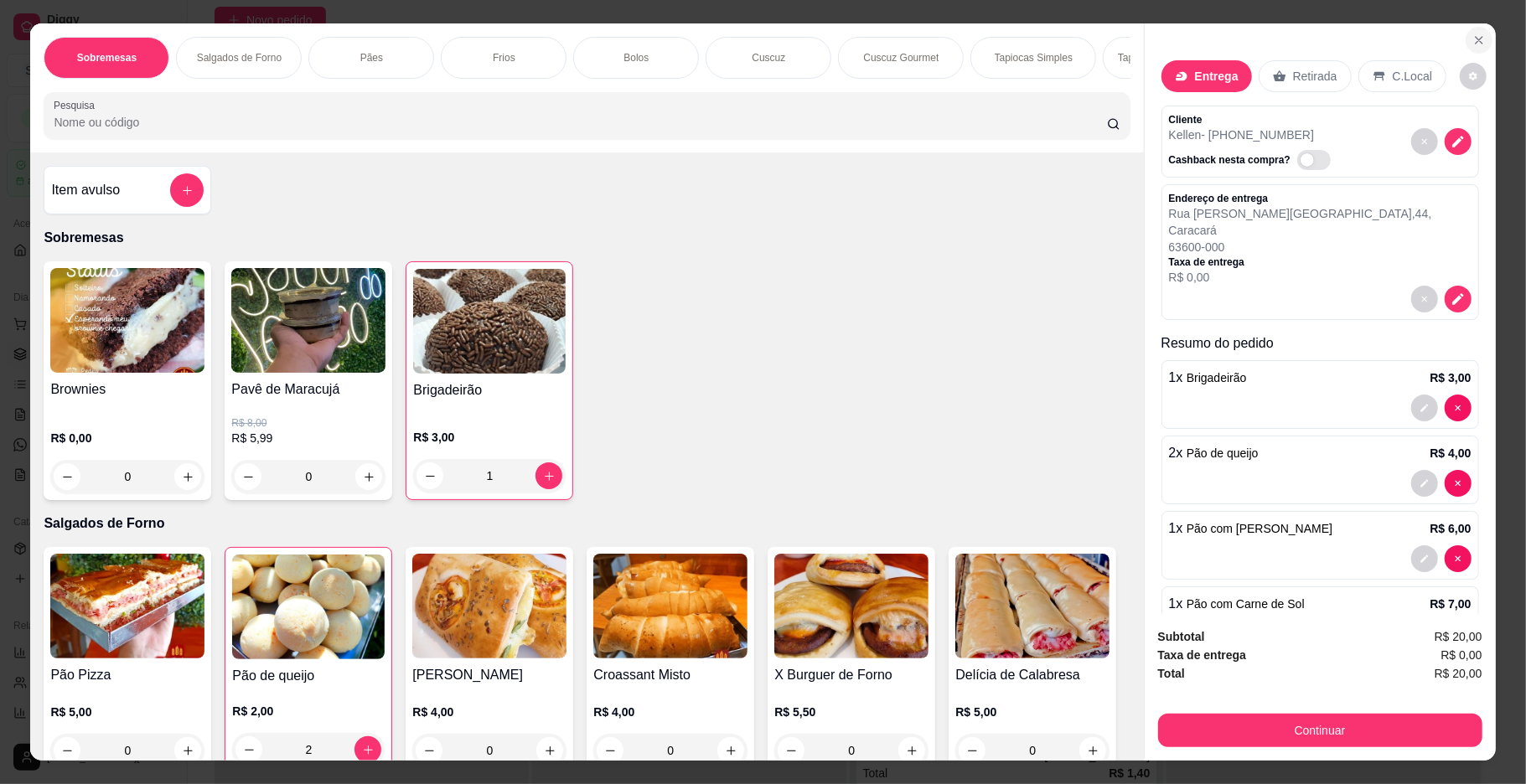
click at [1473, 41] on icon "Close" at bounding box center [1480, 41] width 14 height 14
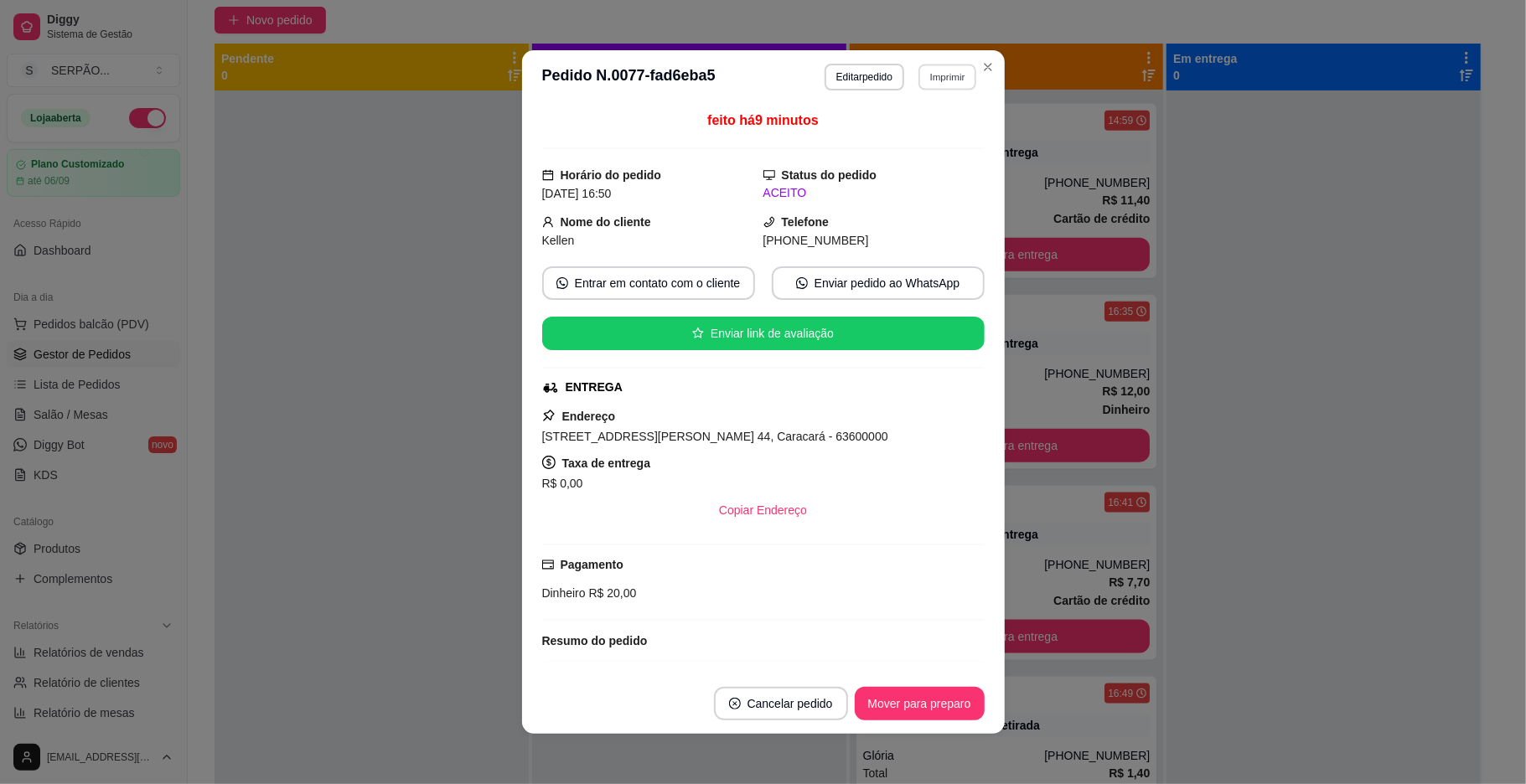
click at [939, 75] on button "Imprimir" at bounding box center [948, 76] width 58 height 26
click at [986, 72] on icon "Close" at bounding box center [989, 67] width 14 height 14
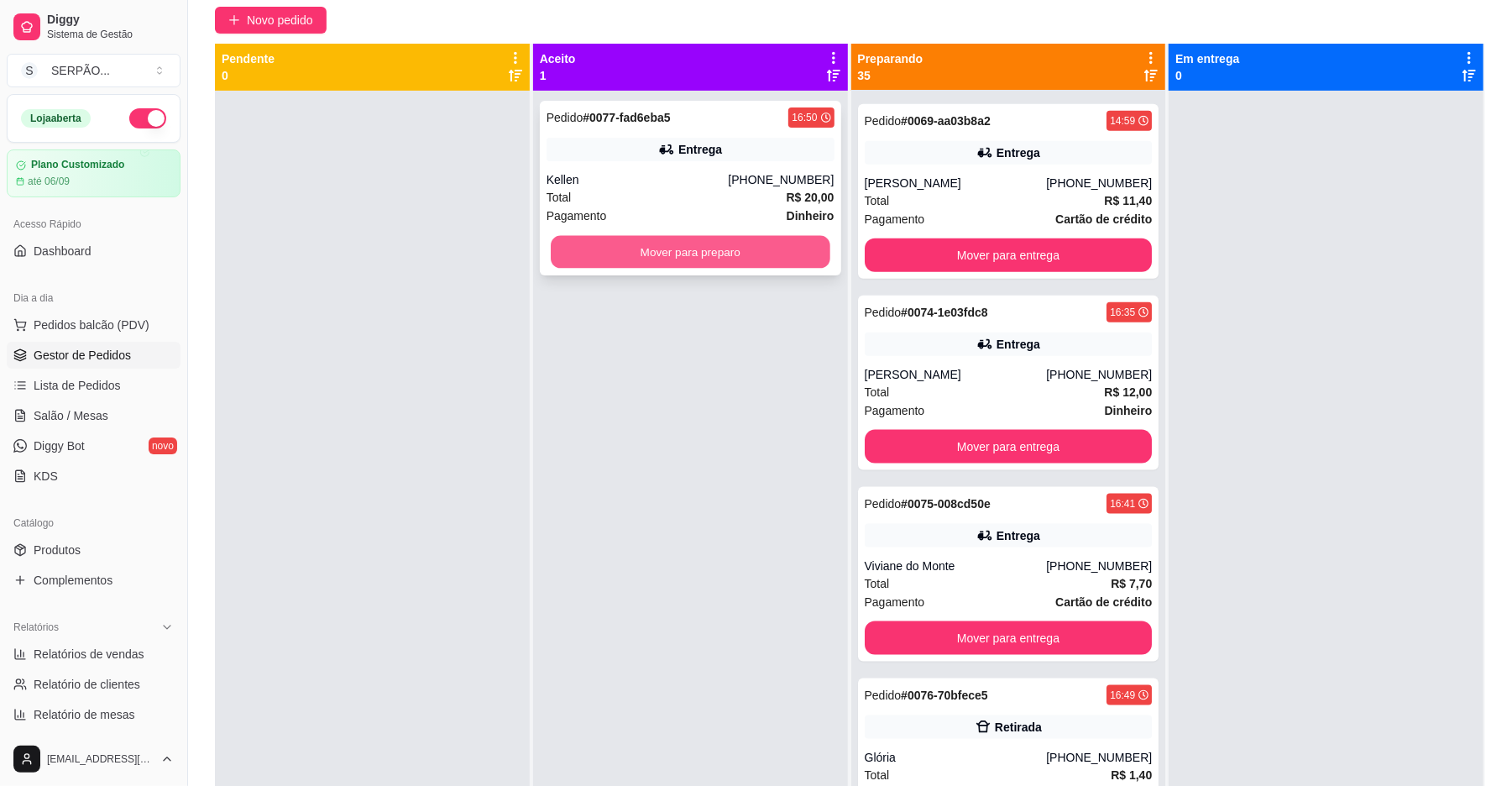
click at [680, 253] on button "Mover para preparo" at bounding box center [690, 252] width 278 height 33
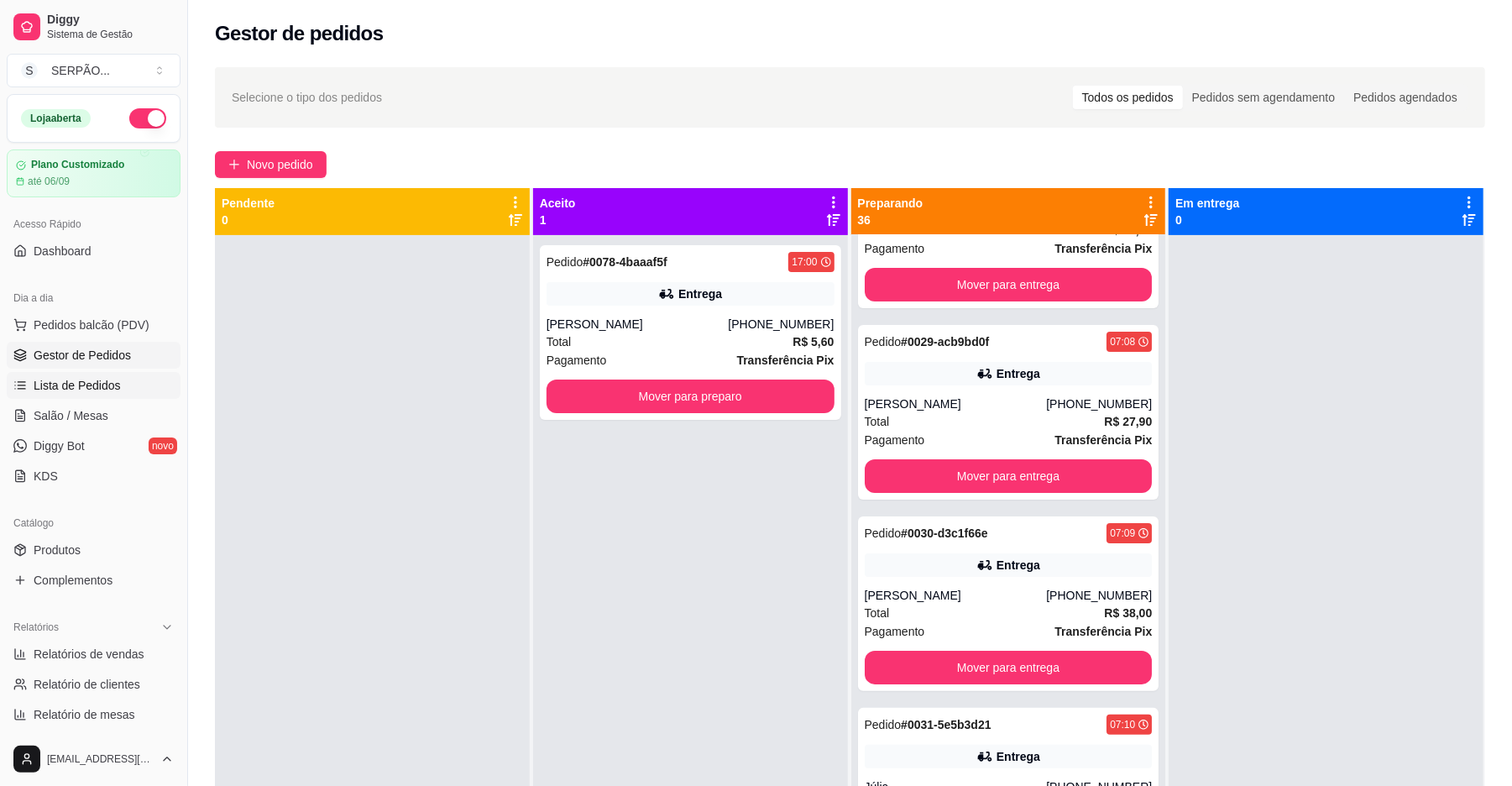
click at [94, 391] on span "Lista de Pedidos" at bounding box center [78, 385] width 87 height 16
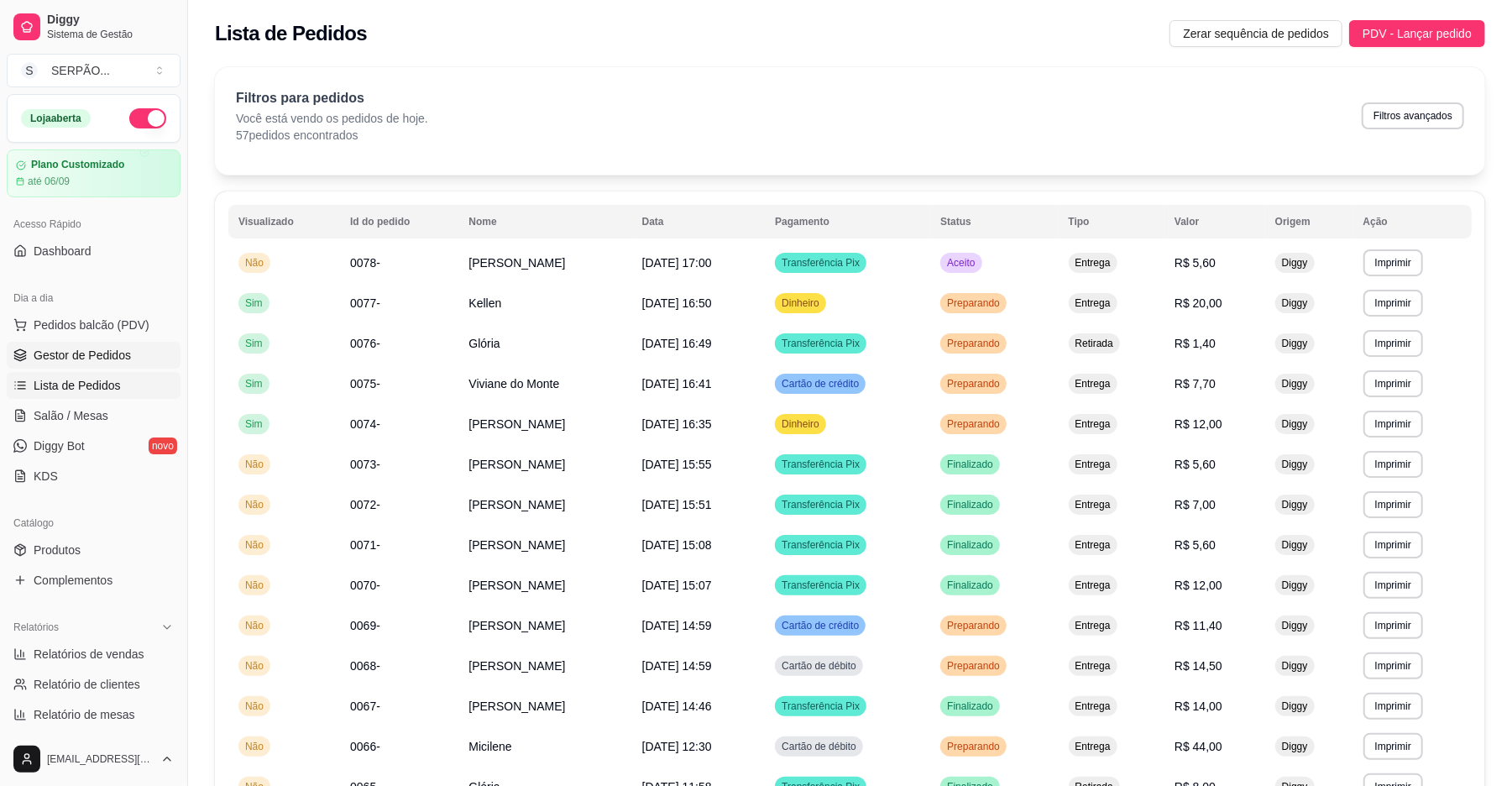
click at [118, 353] on span "Gestor de Pedidos" at bounding box center [82, 355] width 97 height 16
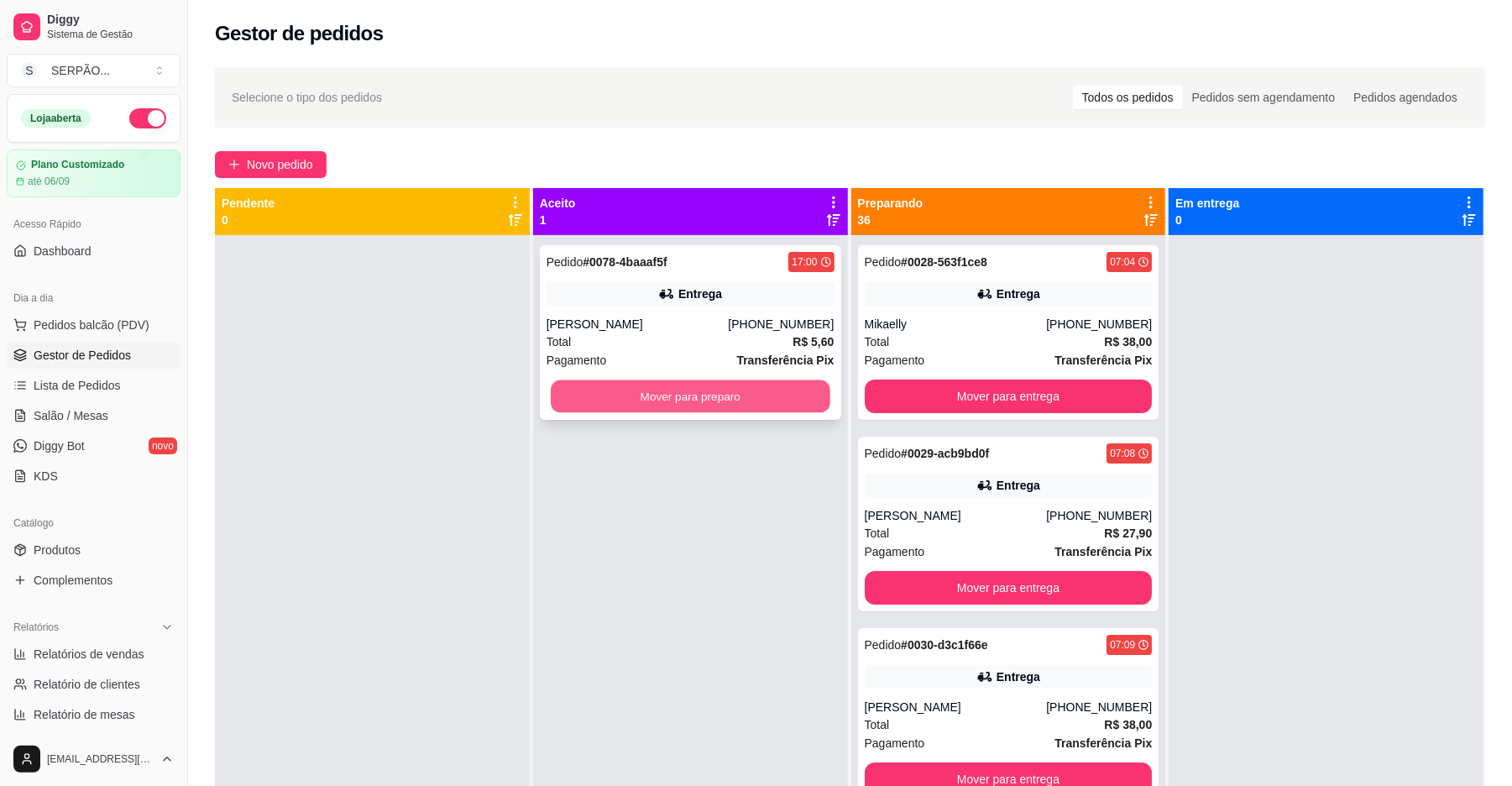
click at [683, 400] on button "Mover para preparo" at bounding box center [690, 397] width 278 height 33
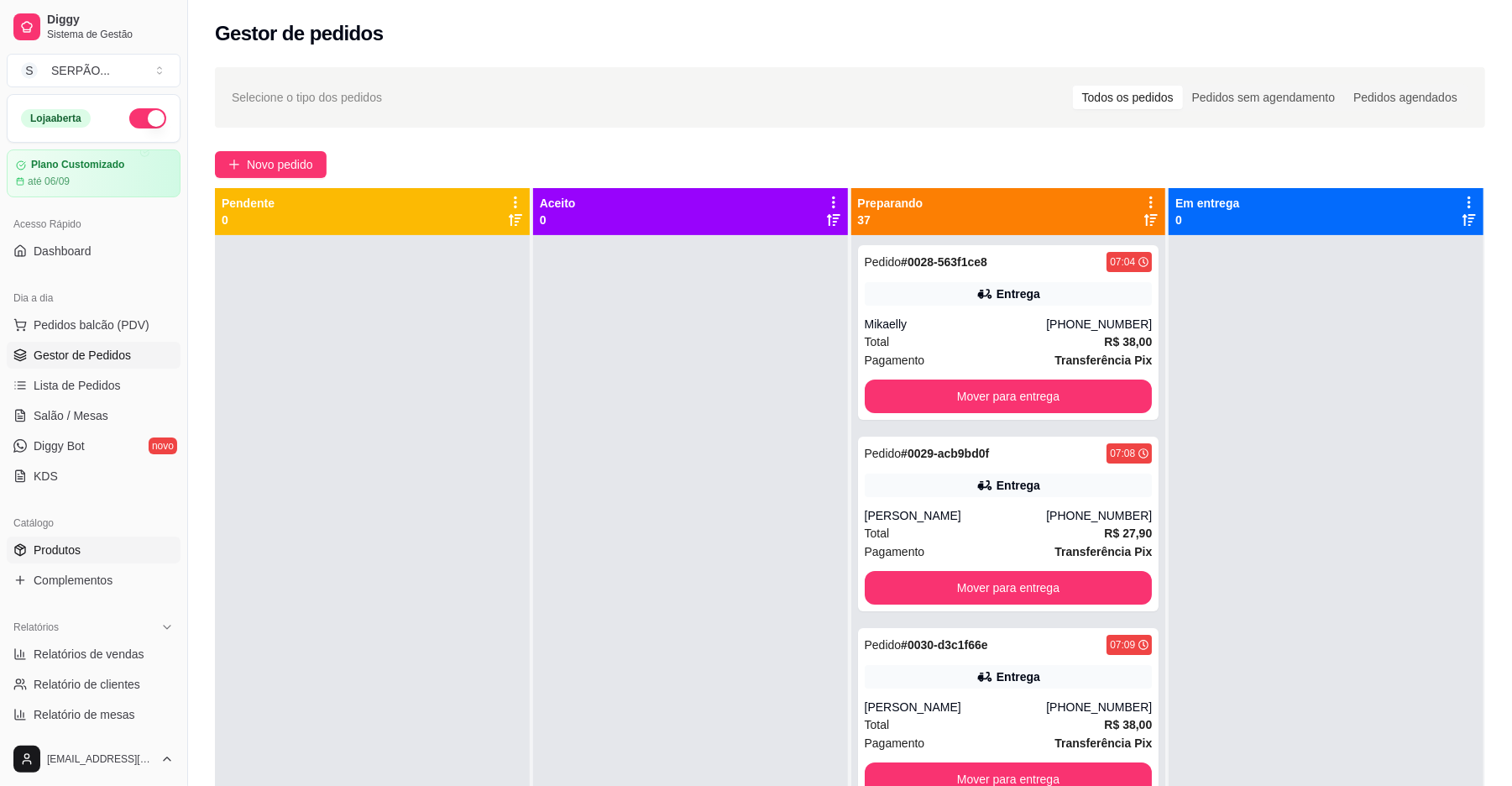
click at [66, 558] on span "Produtos" at bounding box center [57, 549] width 47 height 16
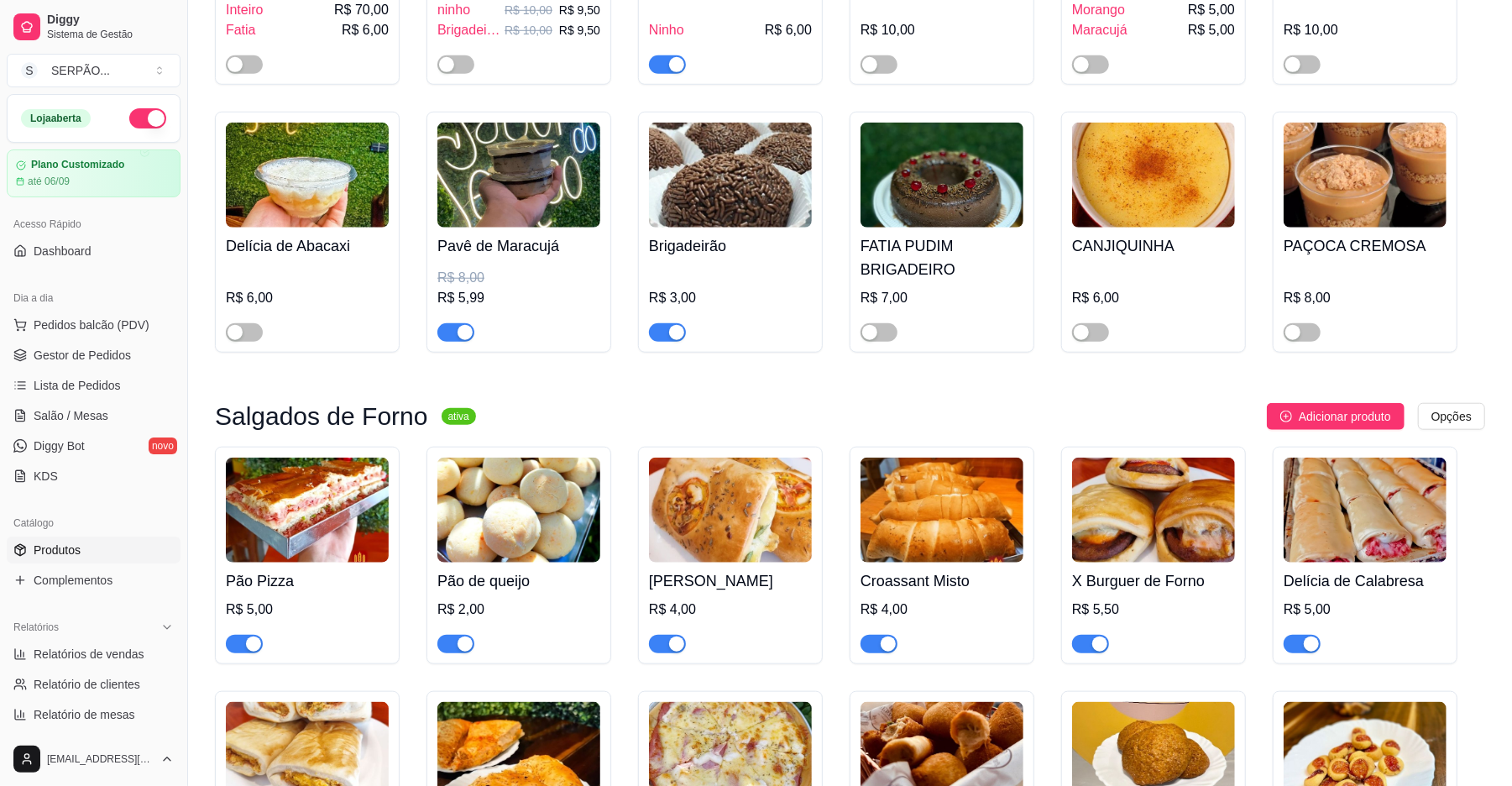
scroll to position [1120, 0]
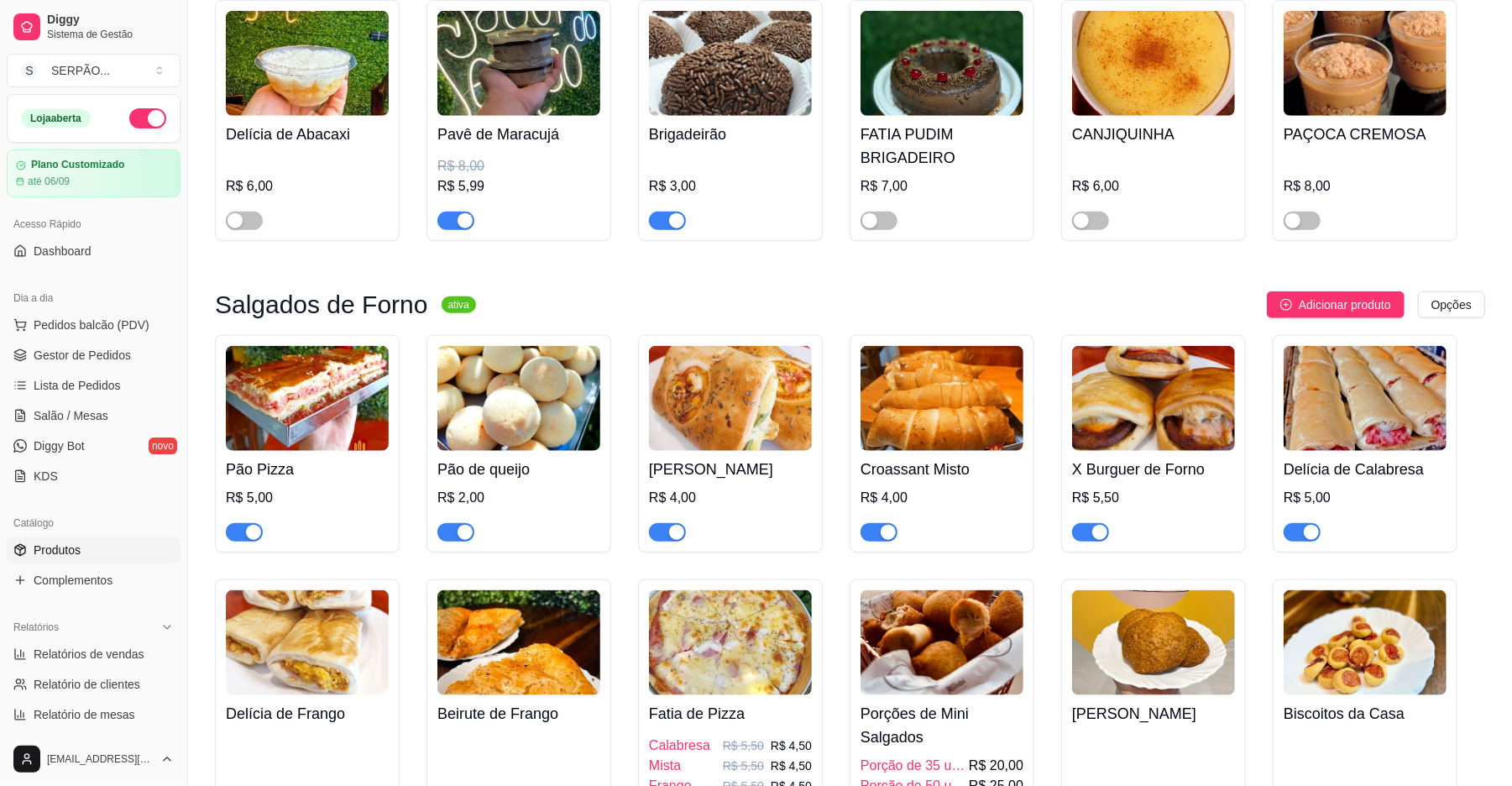
click at [455, 531] on button "button" at bounding box center [456, 532] width 37 height 18
